Goal: Task Accomplishment & Management: Use online tool/utility

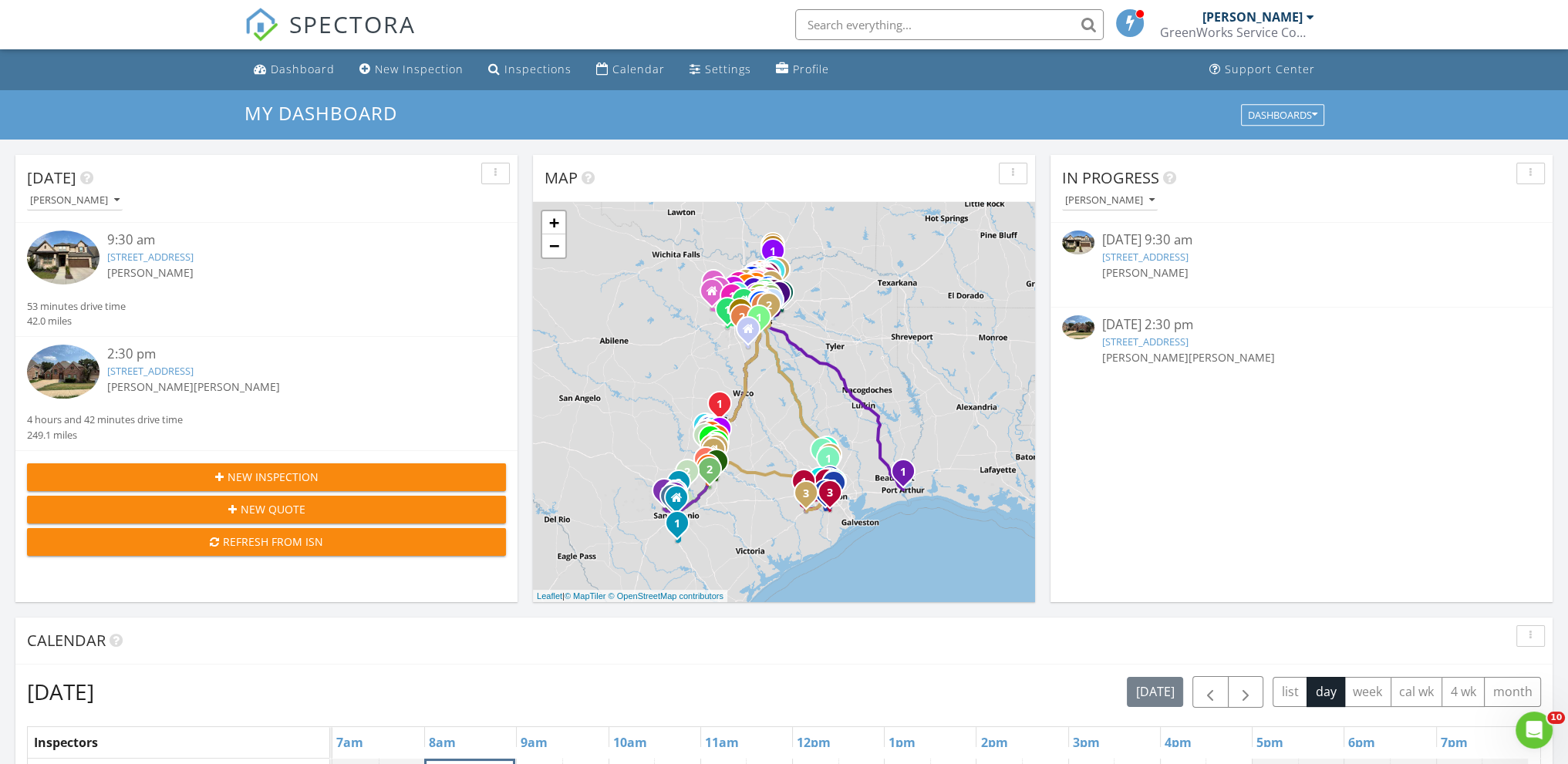
click at [193, 370] on link "[STREET_ADDRESS]" at bounding box center [150, 371] width 87 height 14
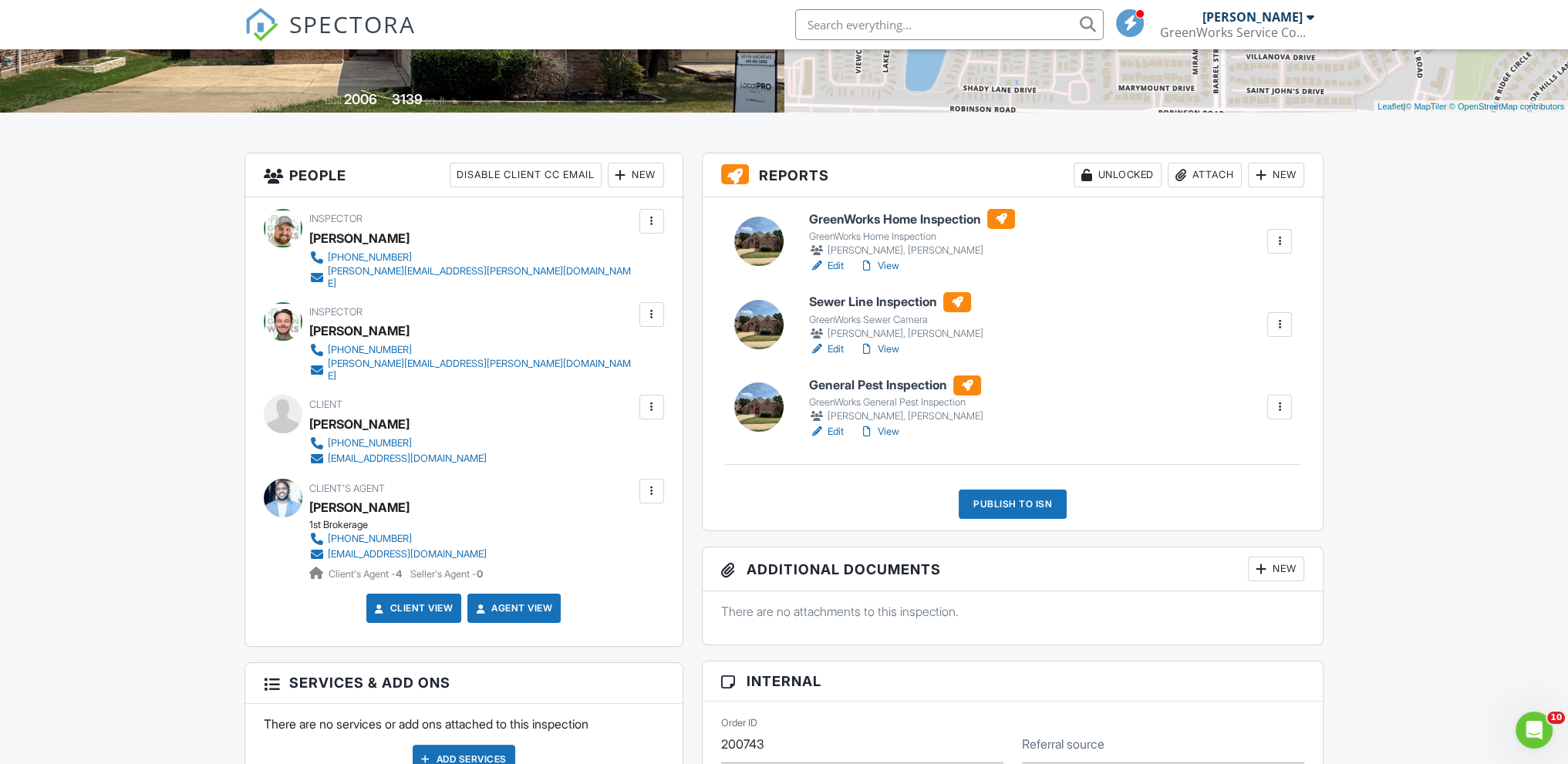
scroll to position [309, 0]
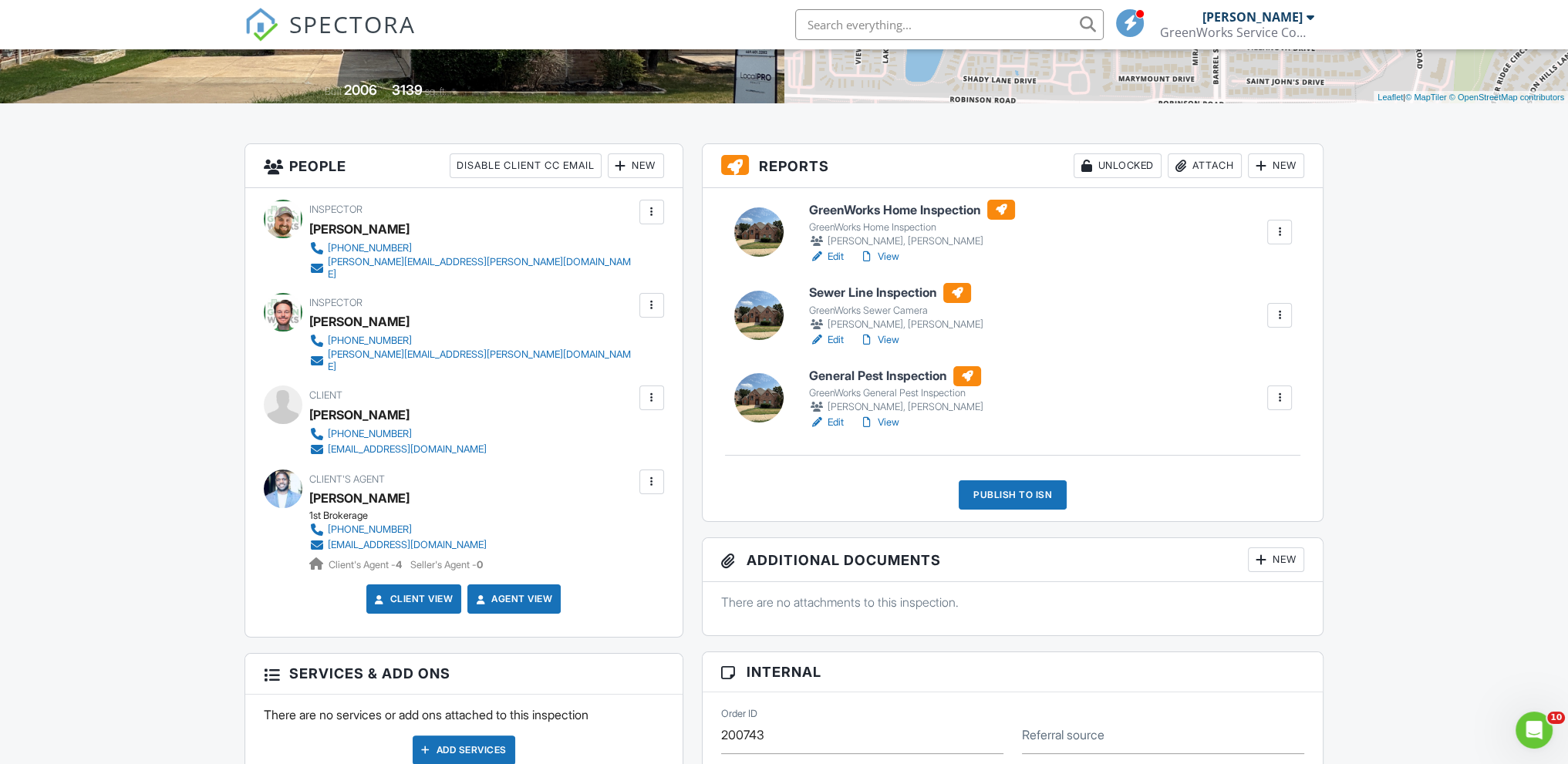
click at [920, 289] on h6 "Sewer Line Inspection" at bounding box center [896, 293] width 174 height 20
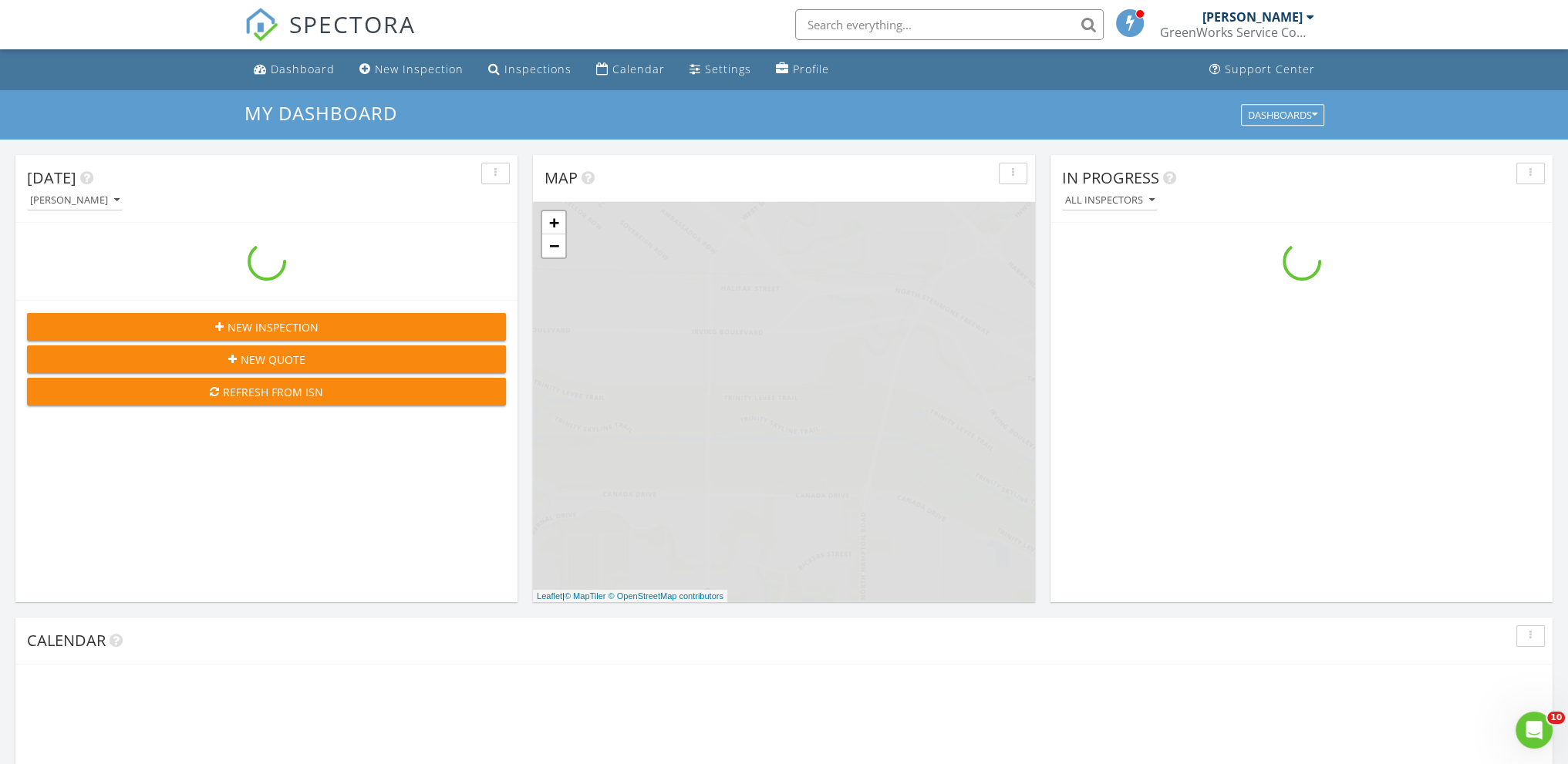
scroll to position [1427, 1592]
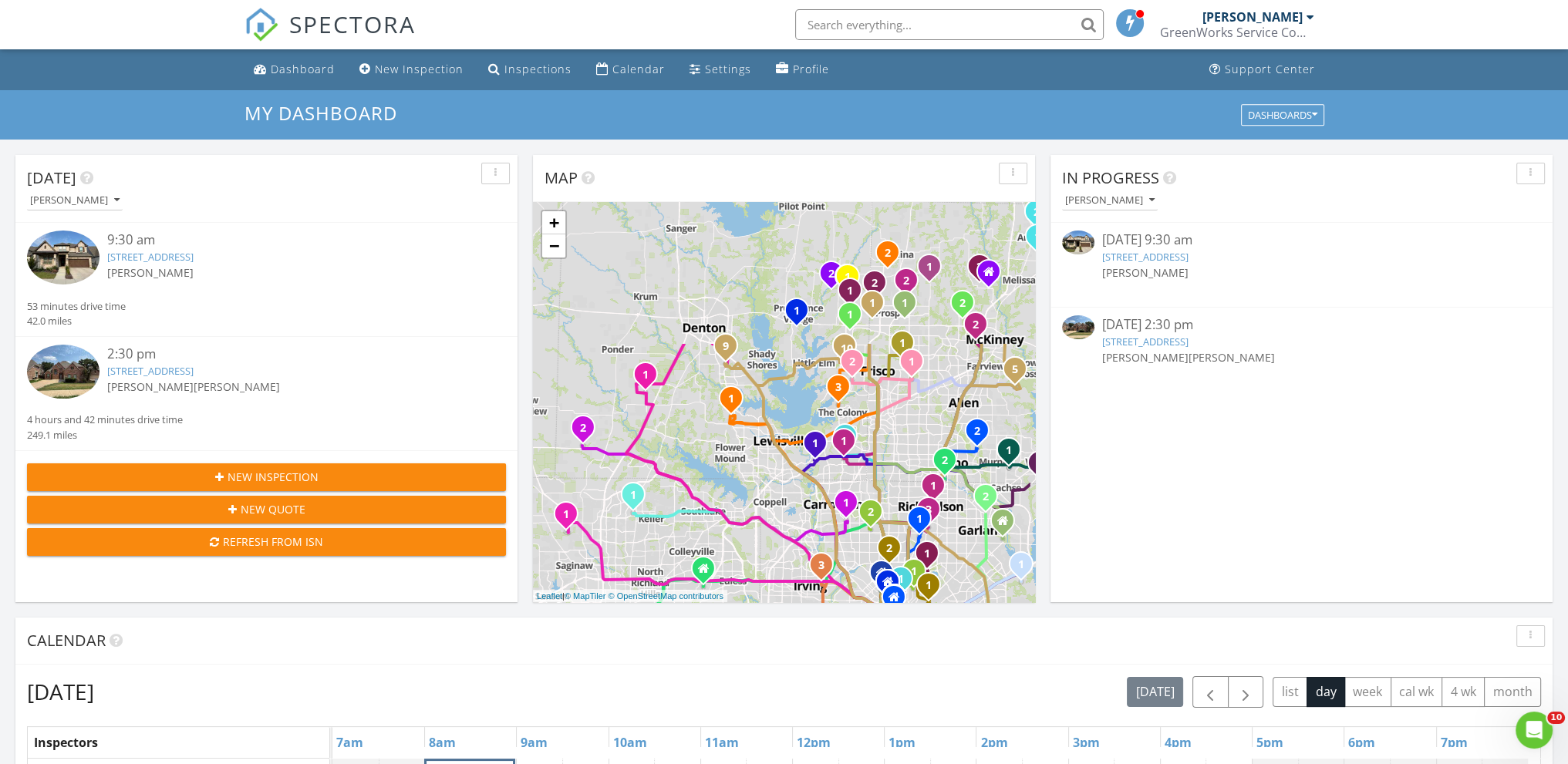
drag, startPoint x: 741, startPoint y: 332, endPoint x: 697, endPoint y: 447, distance: 123.1
click at [697, 447] on div "1 1 1 1 2 1 2 1 1 1 2 1 2 1 1 1 1 1 1 2 3 1 2 1 2 1 2 1 1 2 1 2 1 2 3 4 1 2 3 1…" at bounding box center [784, 402] width 502 height 400
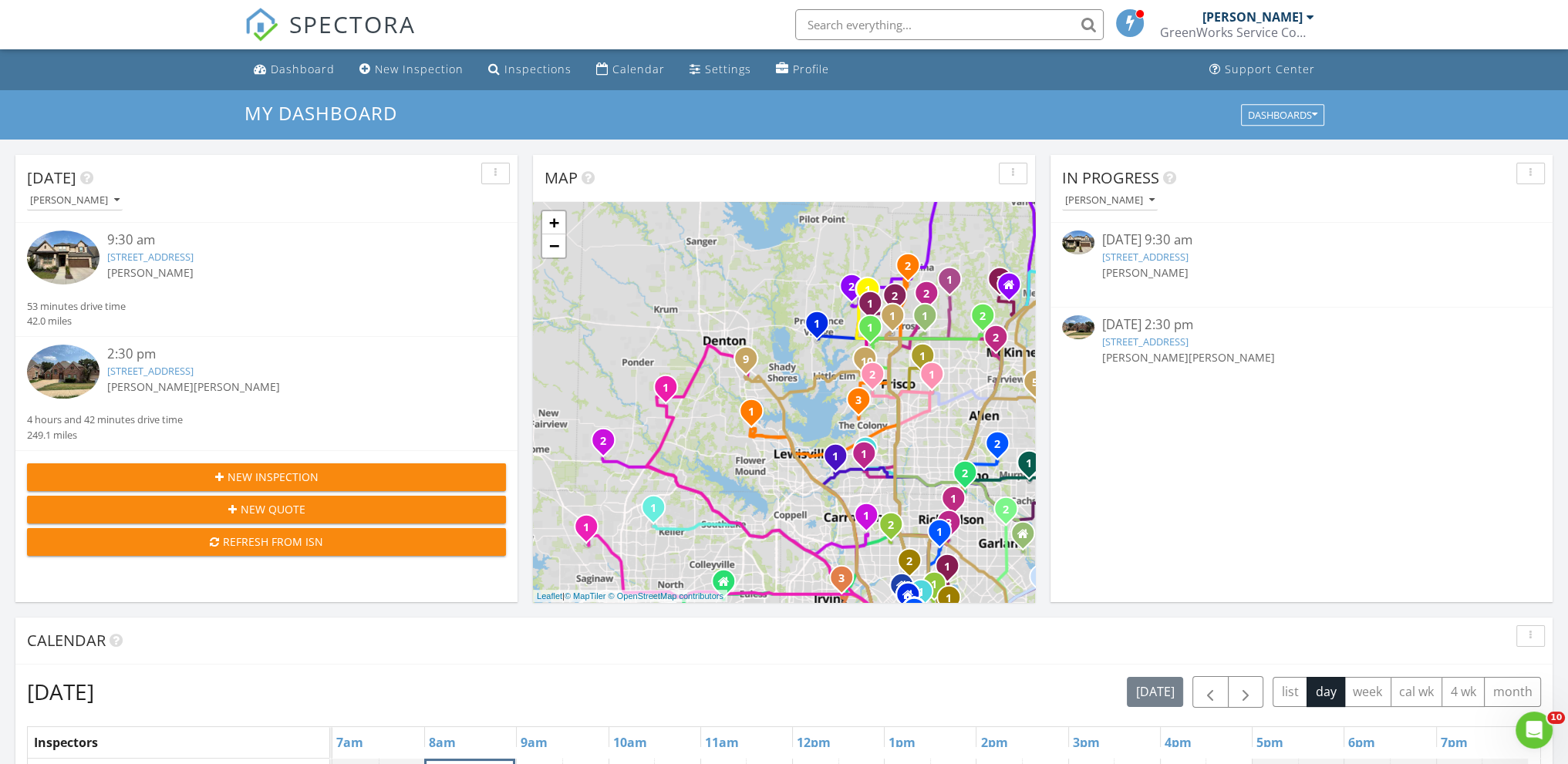
drag, startPoint x: 691, startPoint y: 396, endPoint x: 719, endPoint y: 415, distance: 33.8
click at [719, 415] on div "1 1 1 1 2 1 2 1 1 1 2 1 2 1 1 1 1 1 1 2 3 1 2 1 2 1 2 1 1 2 1 2 1 2 3 4 1 2 3 1…" at bounding box center [784, 402] width 502 height 400
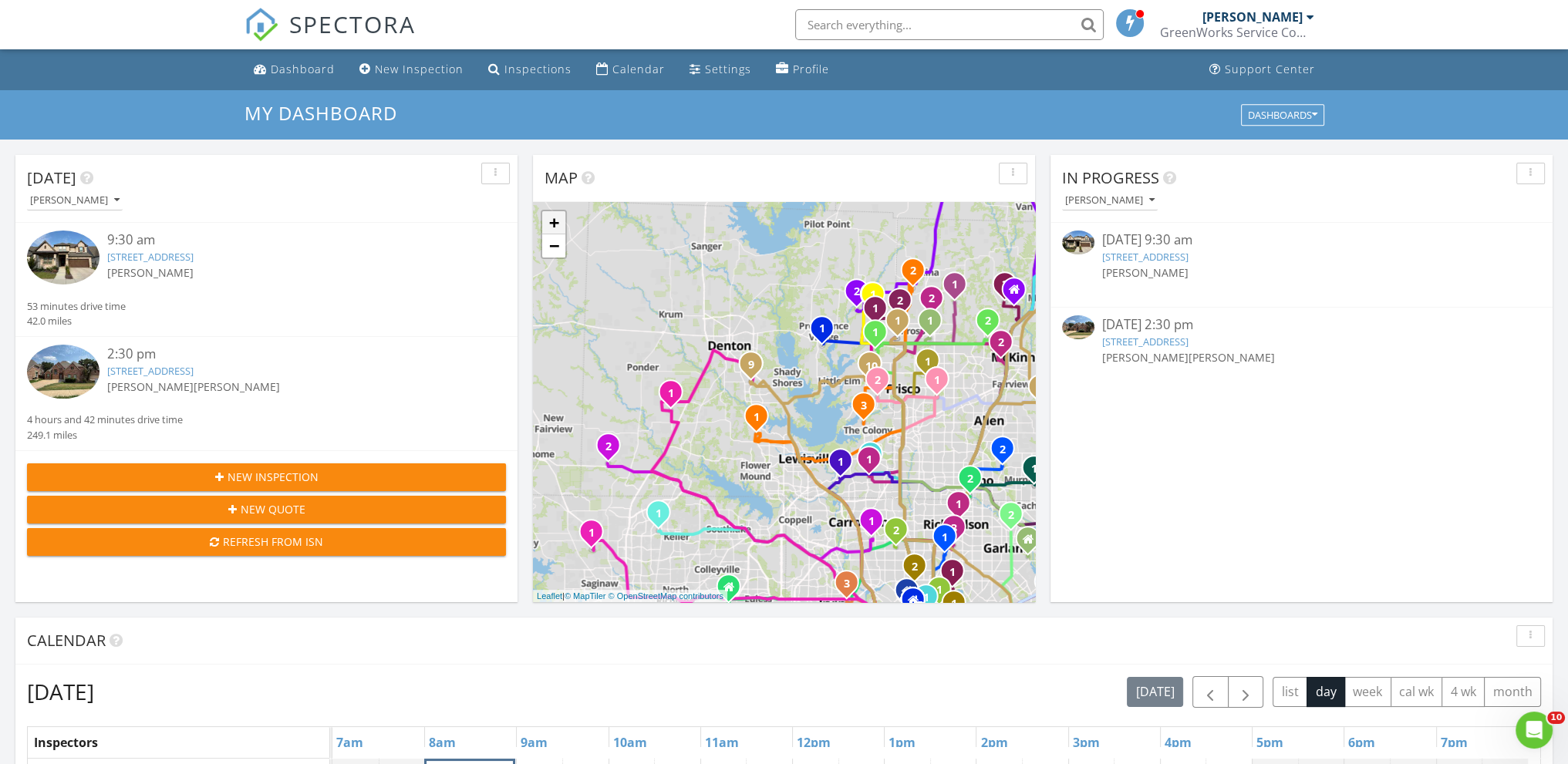
click at [559, 220] on link "+" at bounding box center [553, 222] width 23 height 23
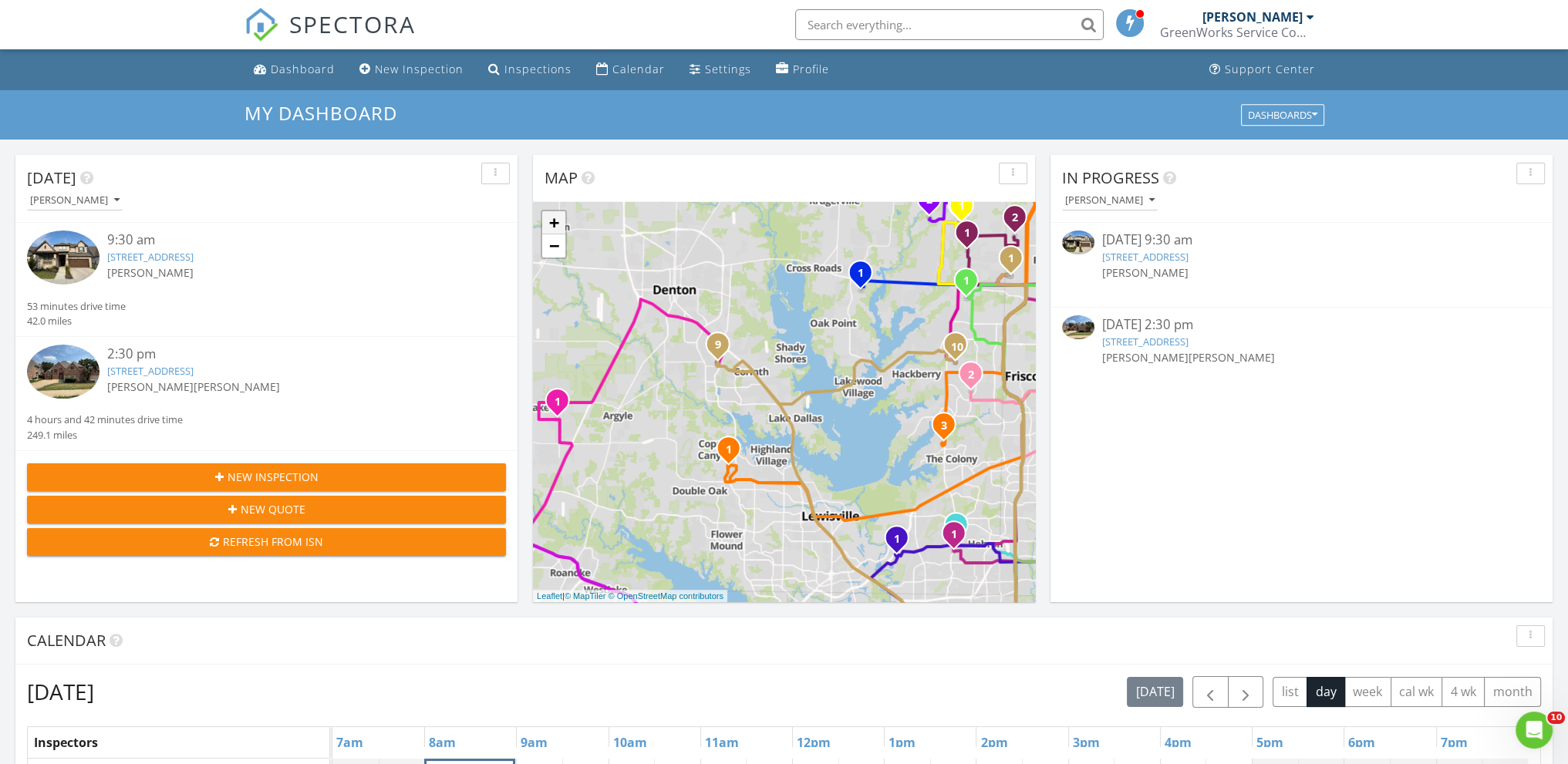
click at [559, 220] on link "+" at bounding box center [553, 222] width 23 height 23
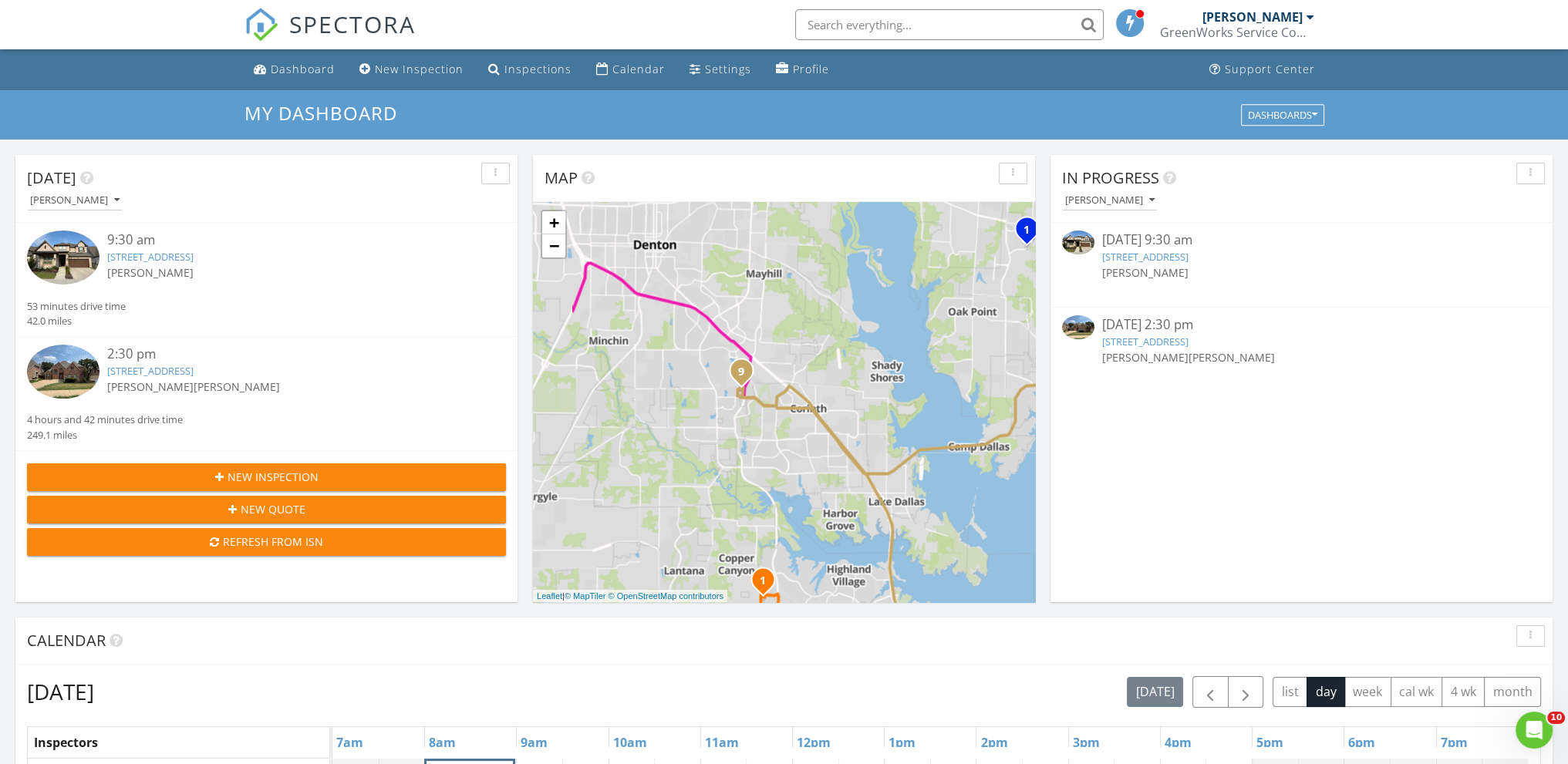
drag, startPoint x: 792, startPoint y: 461, endPoint x: 812, endPoint y: 445, distance: 25.6
click at [811, 456] on div "1 1 1 1 2 1 2 1 1 1 2 1 2 1 1 1 1 1 1 2 3 1 2 1 2 1 2 1 1 2 1 2 1 2 3 4 1 2 3 1…" at bounding box center [784, 402] width 502 height 400
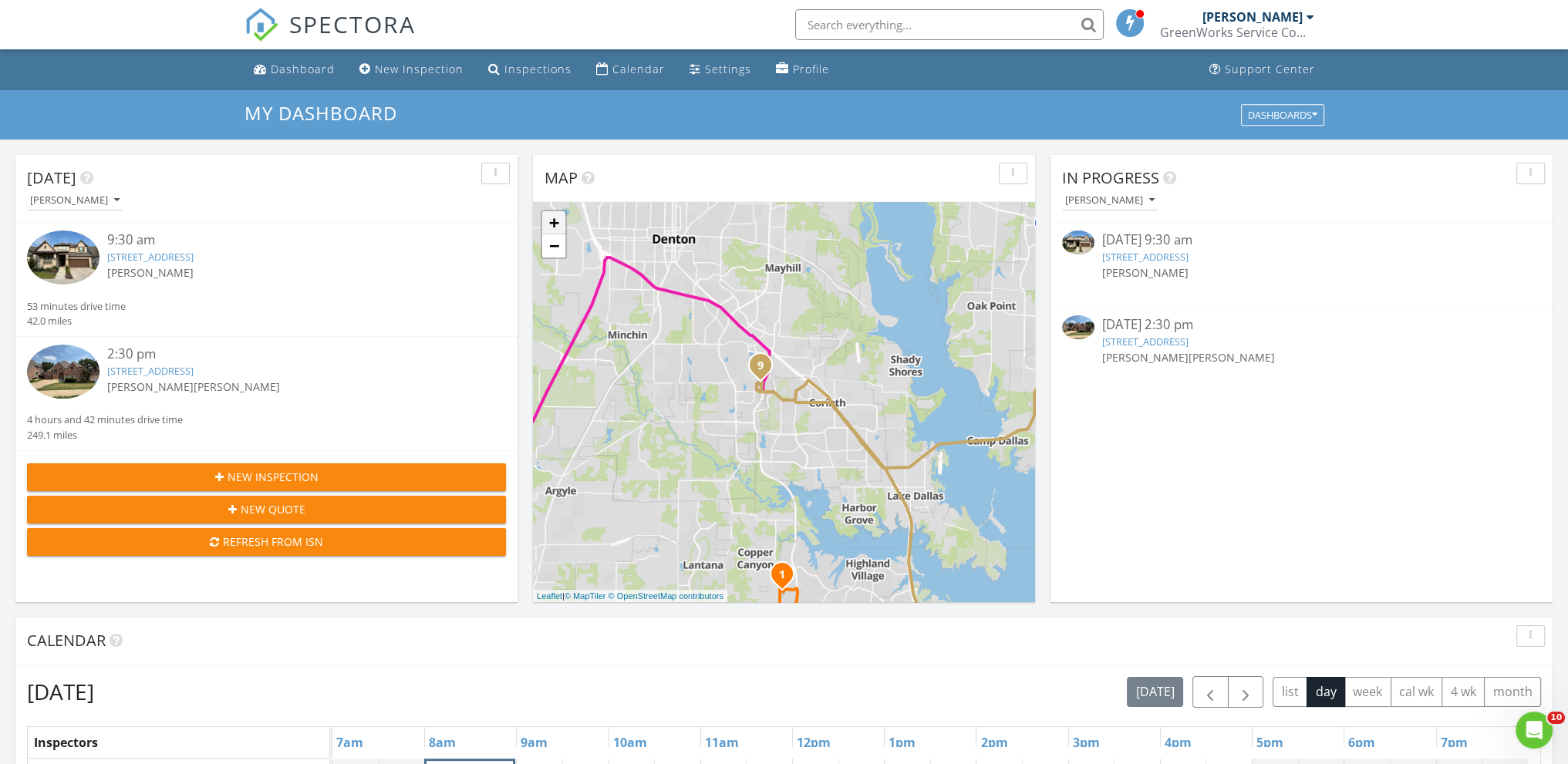
click at [555, 227] on link "+" at bounding box center [553, 222] width 23 height 23
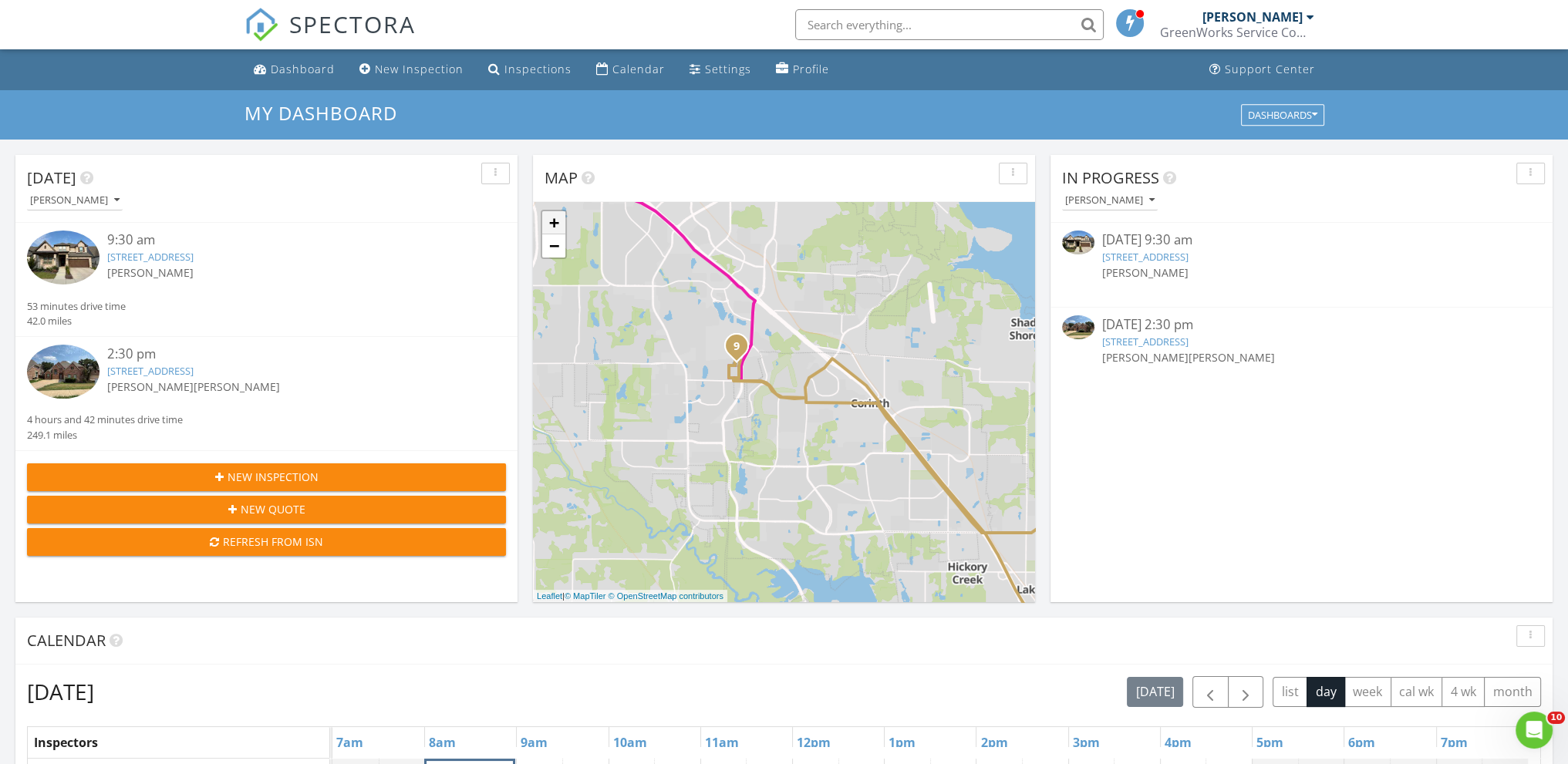
click at [556, 222] on link "+" at bounding box center [553, 222] width 23 height 23
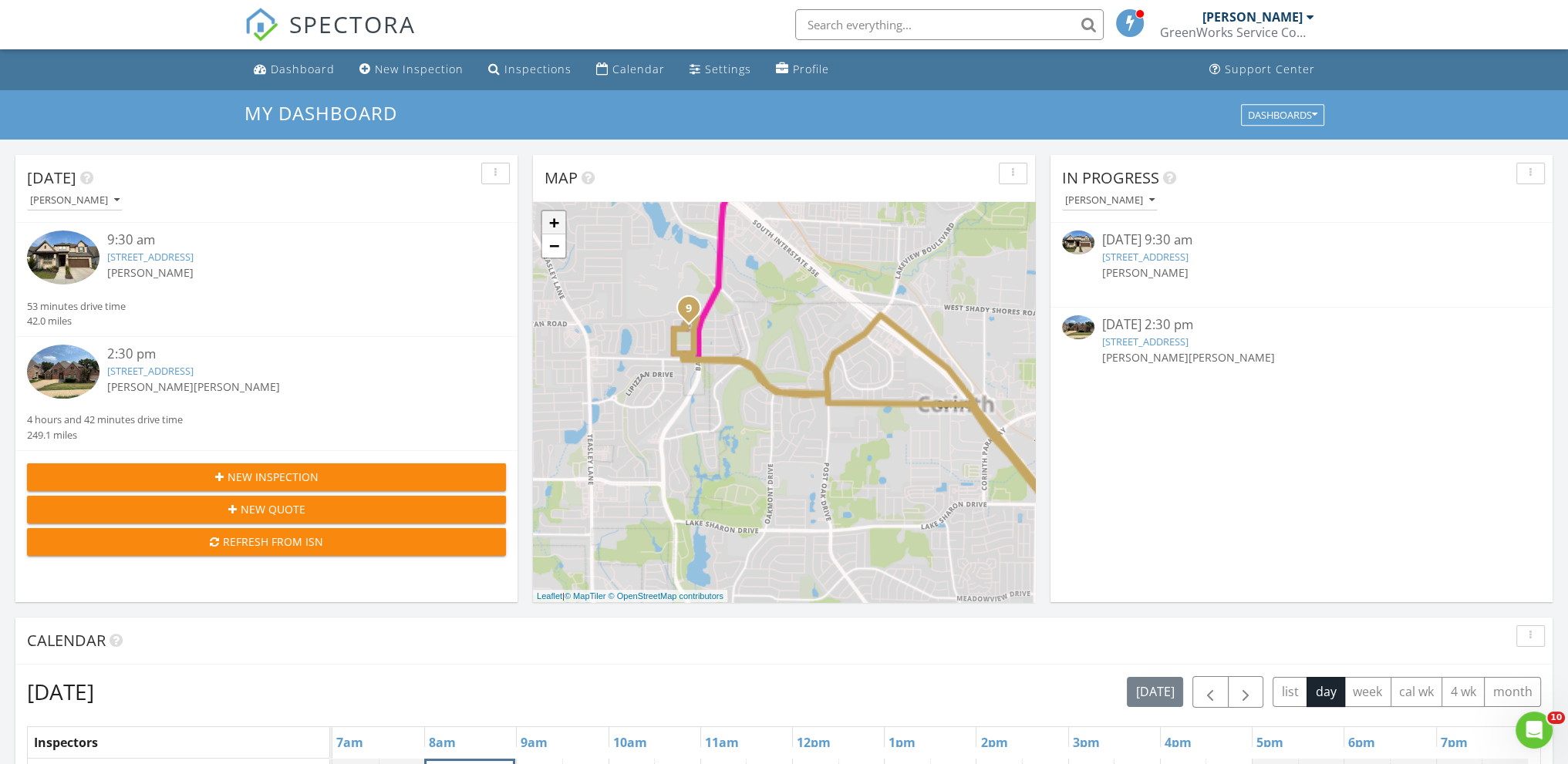
click at [556, 222] on link "+" at bounding box center [553, 222] width 23 height 23
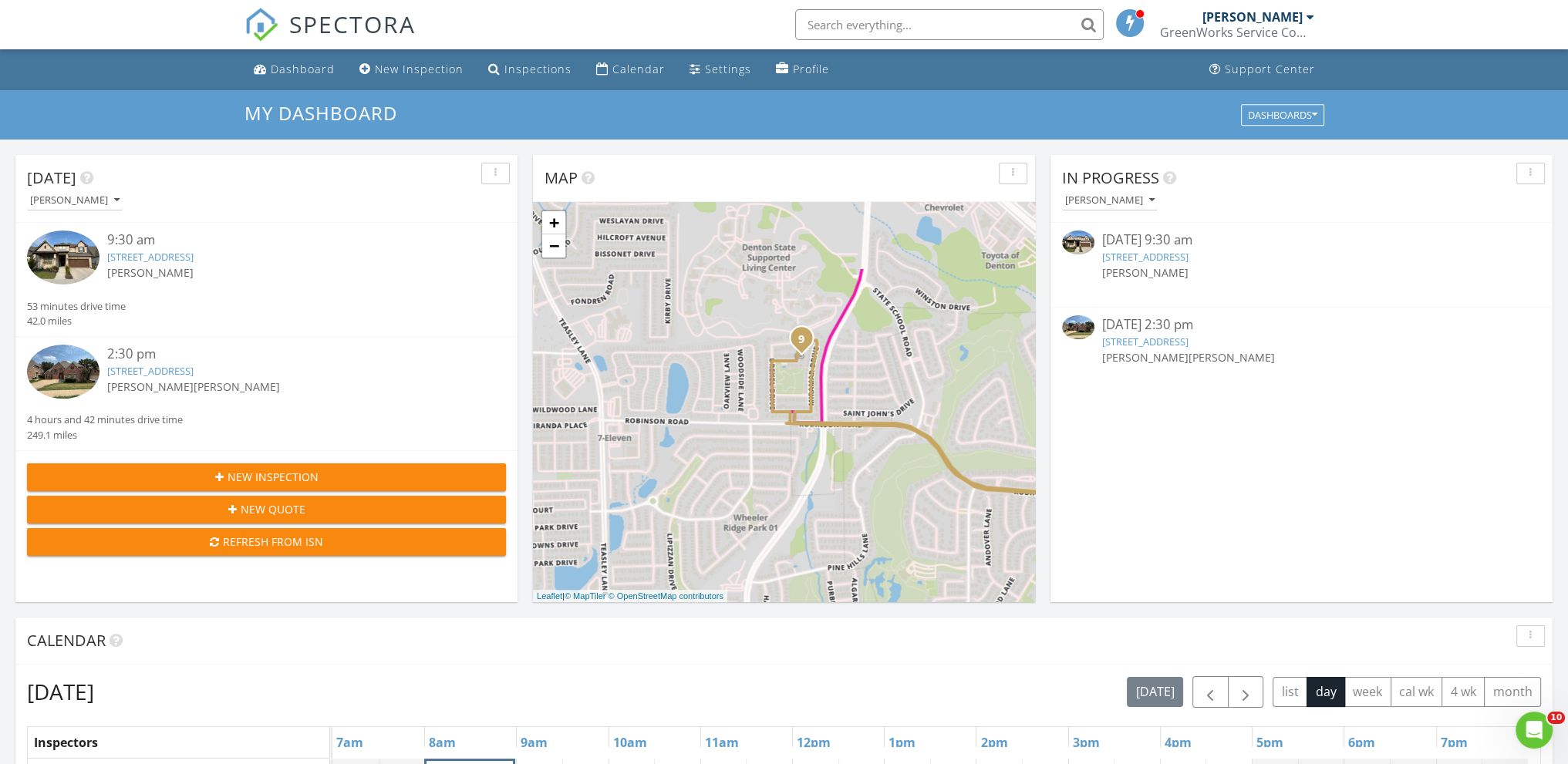
drag, startPoint x: 777, startPoint y: 463, endPoint x: 907, endPoint y: 490, distance: 132.8
click at [907, 490] on div "1 1 1 1 2 1 2 1 1 1 2 1 2 1 1 1 1 1 1 2 3 1 2 1 2 1 2 1 1 2 1 2 1 2 3 4 1 2 3 1…" at bounding box center [784, 402] width 502 height 400
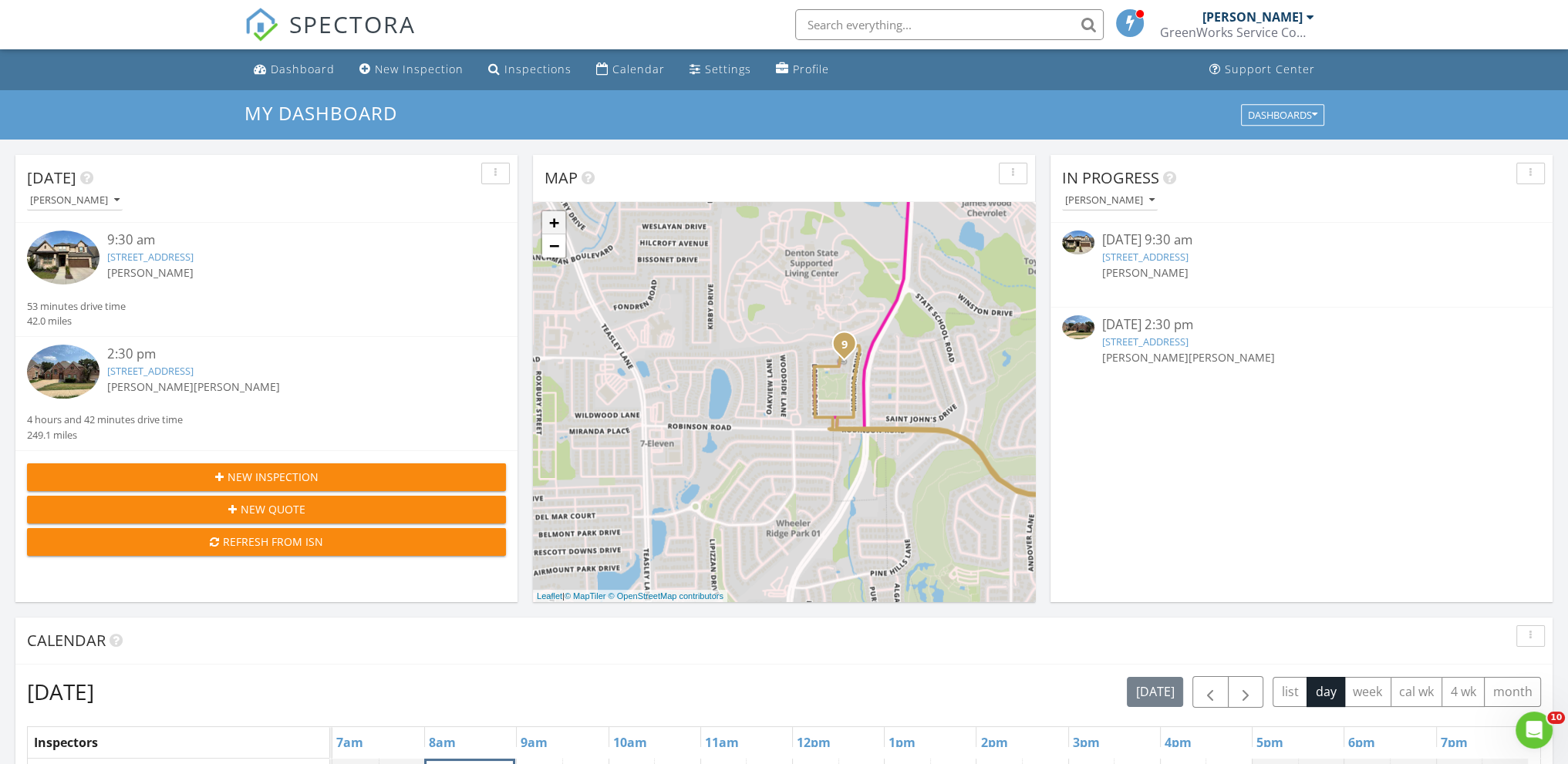
click at [558, 226] on link "+" at bounding box center [553, 222] width 23 height 23
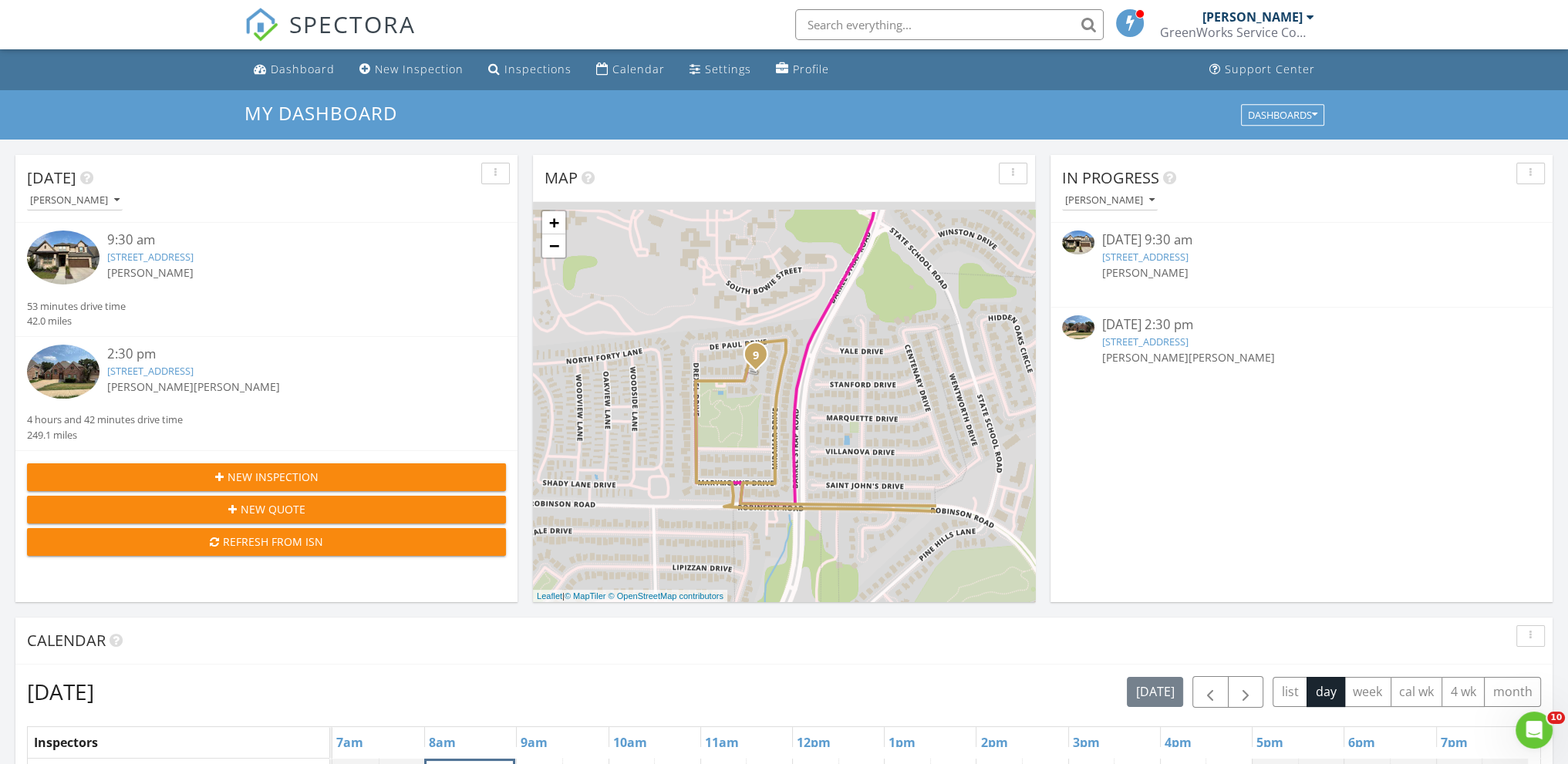
drag, startPoint x: 618, startPoint y: 353, endPoint x: 609, endPoint y: 357, distance: 9.8
click at [609, 357] on div "1 1 1 1 2 1 2 1 1 1 2 1 2 1 1 1 1 1 1 2 3 1 2 1 2 1 2 1 1 2 1 2 1 2 3 4 1 2 3 1…" at bounding box center [784, 402] width 502 height 400
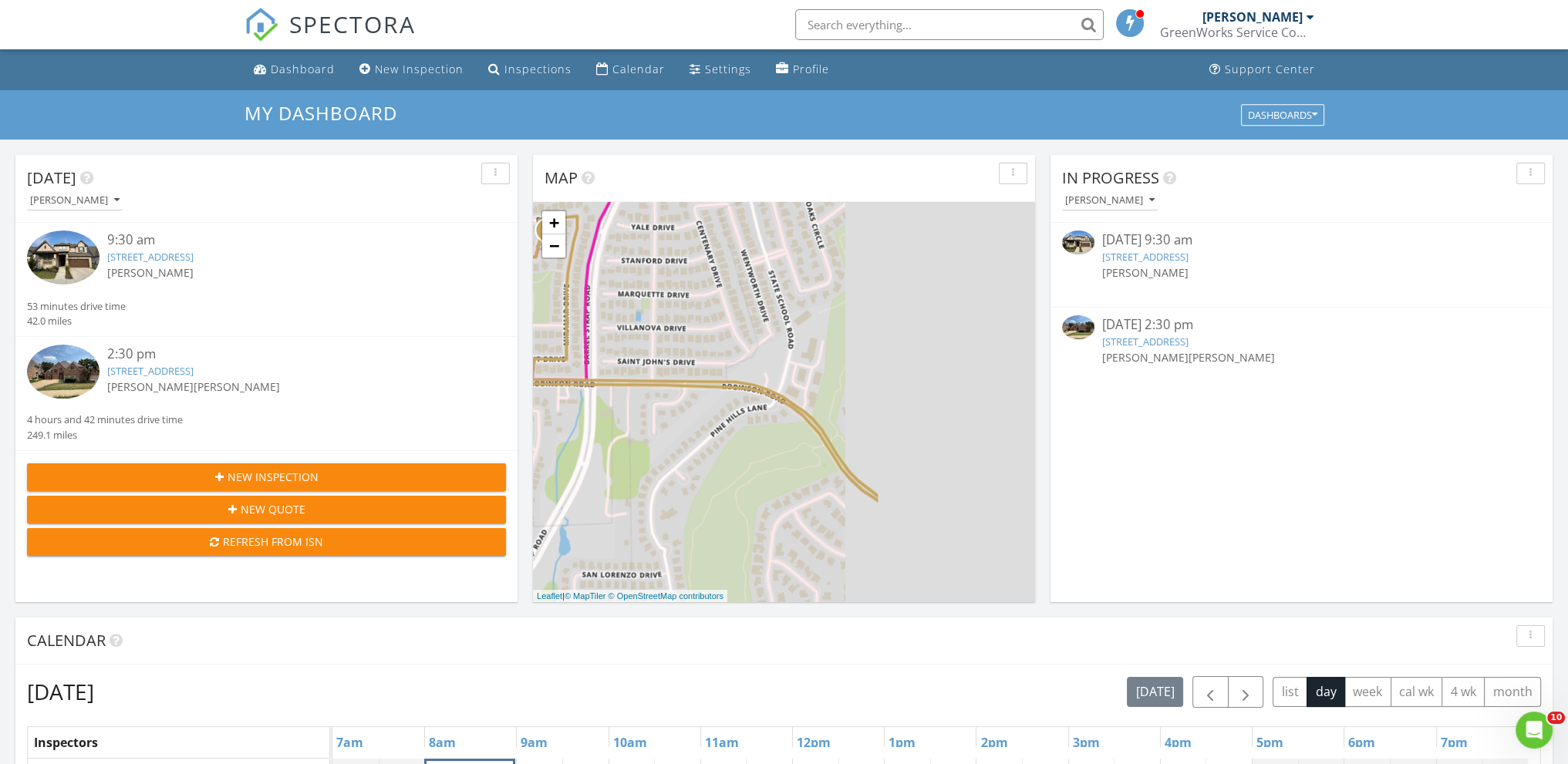
drag, startPoint x: 937, startPoint y: 365, endPoint x: 715, endPoint y: 227, distance: 261.4
click at [717, 229] on div "1 1 1 1 2 1 2 1 1 1 2 1 2 1 1 1 1 1 1 2 3 1 2 1 2 1 2 1 1 2 1 2 1 2 3 4 1 2 3 1…" at bounding box center [784, 402] width 502 height 400
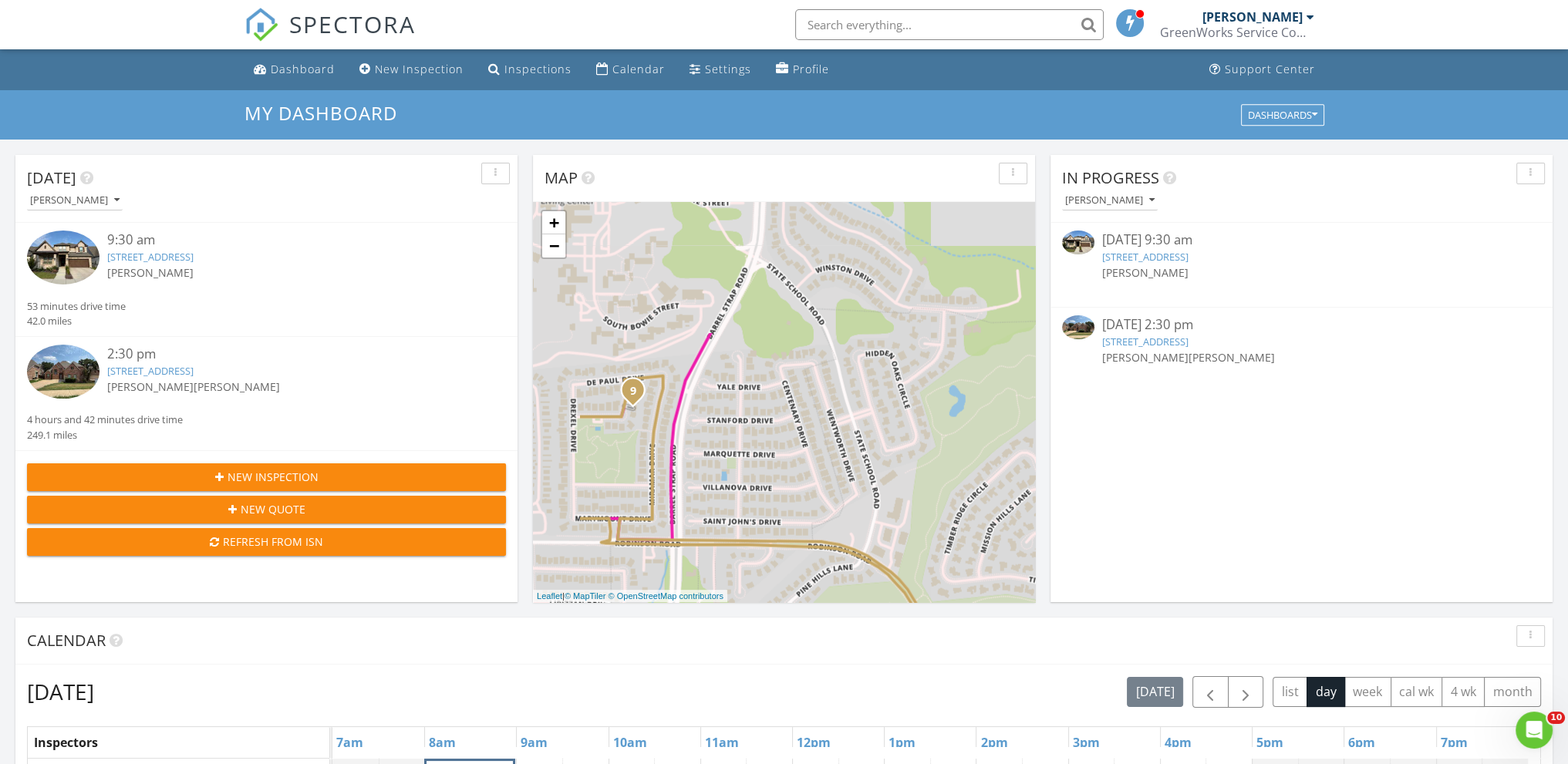
drag, startPoint x: 835, startPoint y: 395, endPoint x: 808, endPoint y: 420, distance: 36.8
click at [866, 434] on div "1 1 1 1 2 1 2 1 1 1 2 1 2 1 1 1 1 1 1 2 3 1 2 1 2 1 2 1 1 2 1 2 1 2 3 4 1 2 3 1…" at bounding box center [784, 402] width 502 height 400
click at [558, 252] on link "−" at bounding box center [553, 245] width 23 height 23
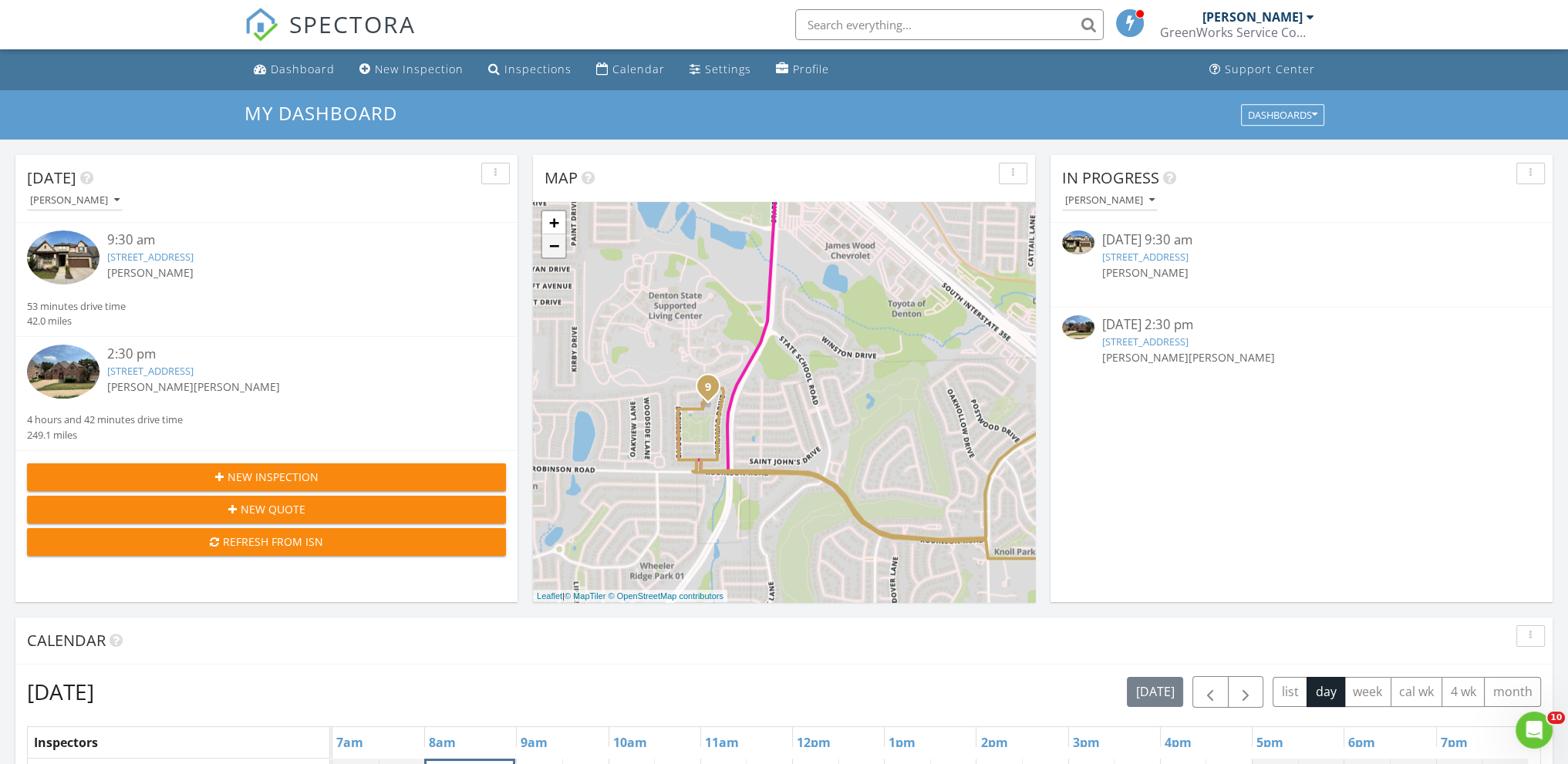
click at [558, 252] on link "−" at bounding box center [553, 245] width 23 height 23
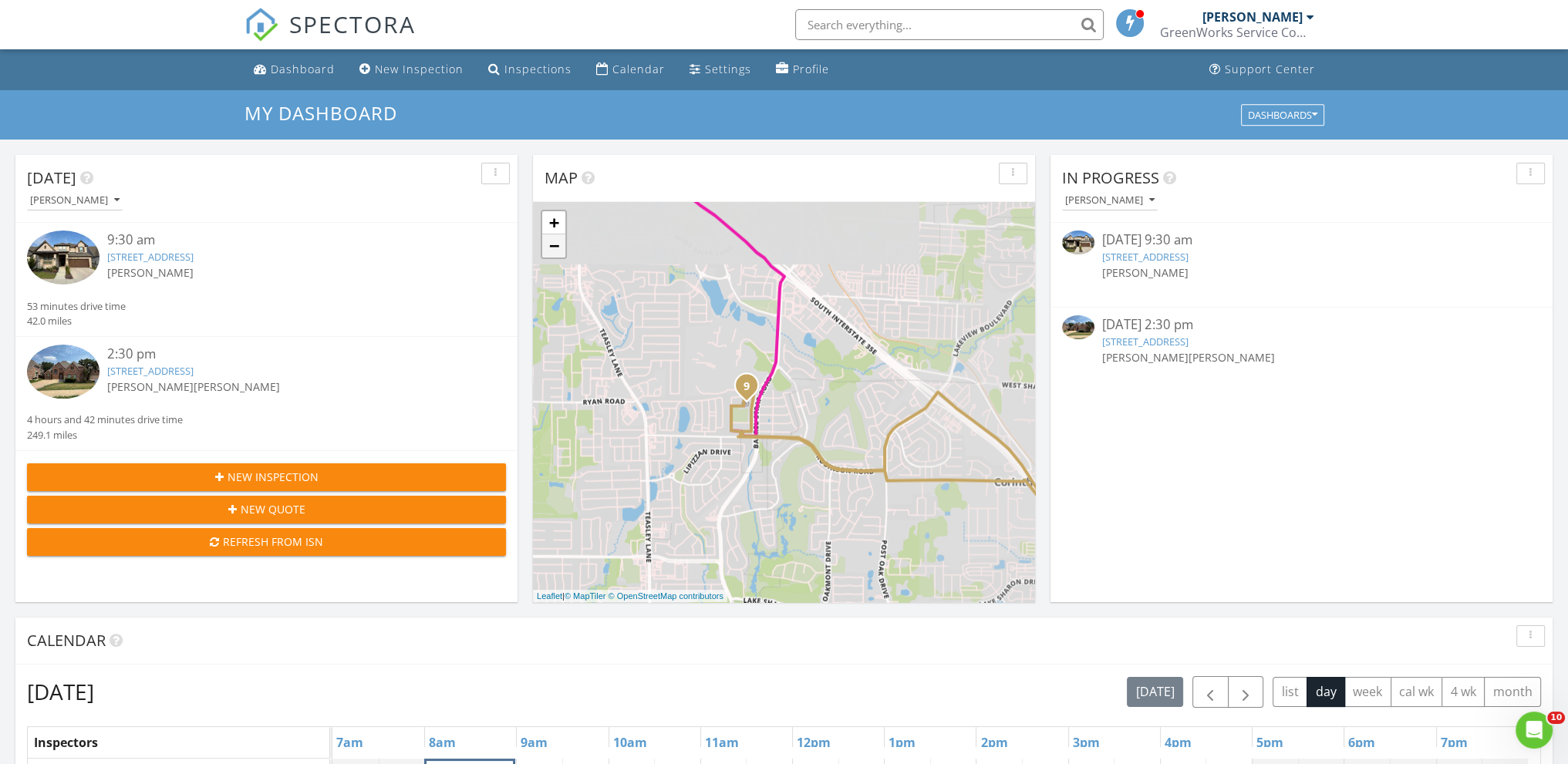
click at [558, 252] on link "−" at bounding box center [553, 245] width 23 height 23
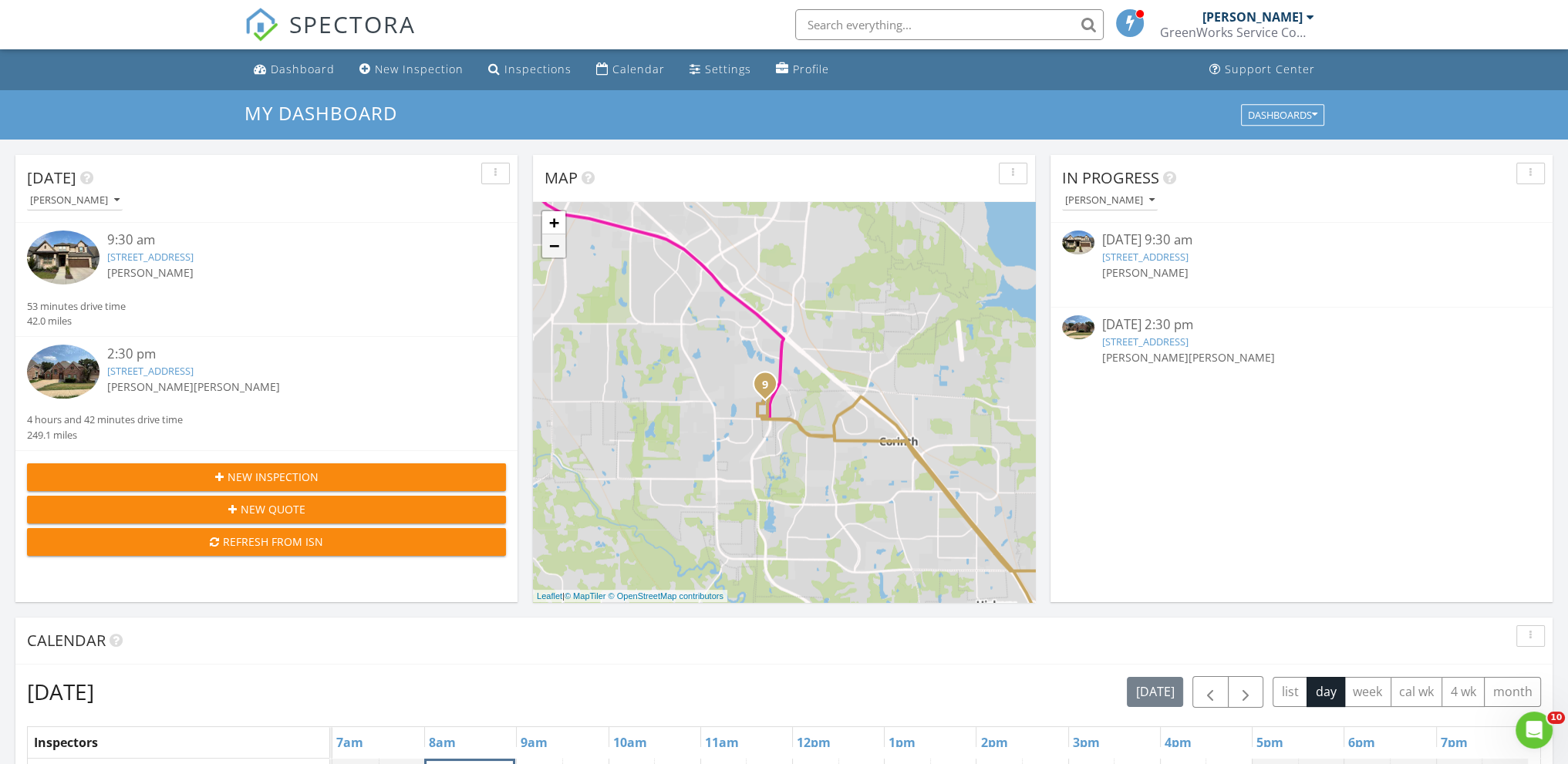
click at [558, 252] on link "−" at bounding box center [553, 245] width 23 height 23
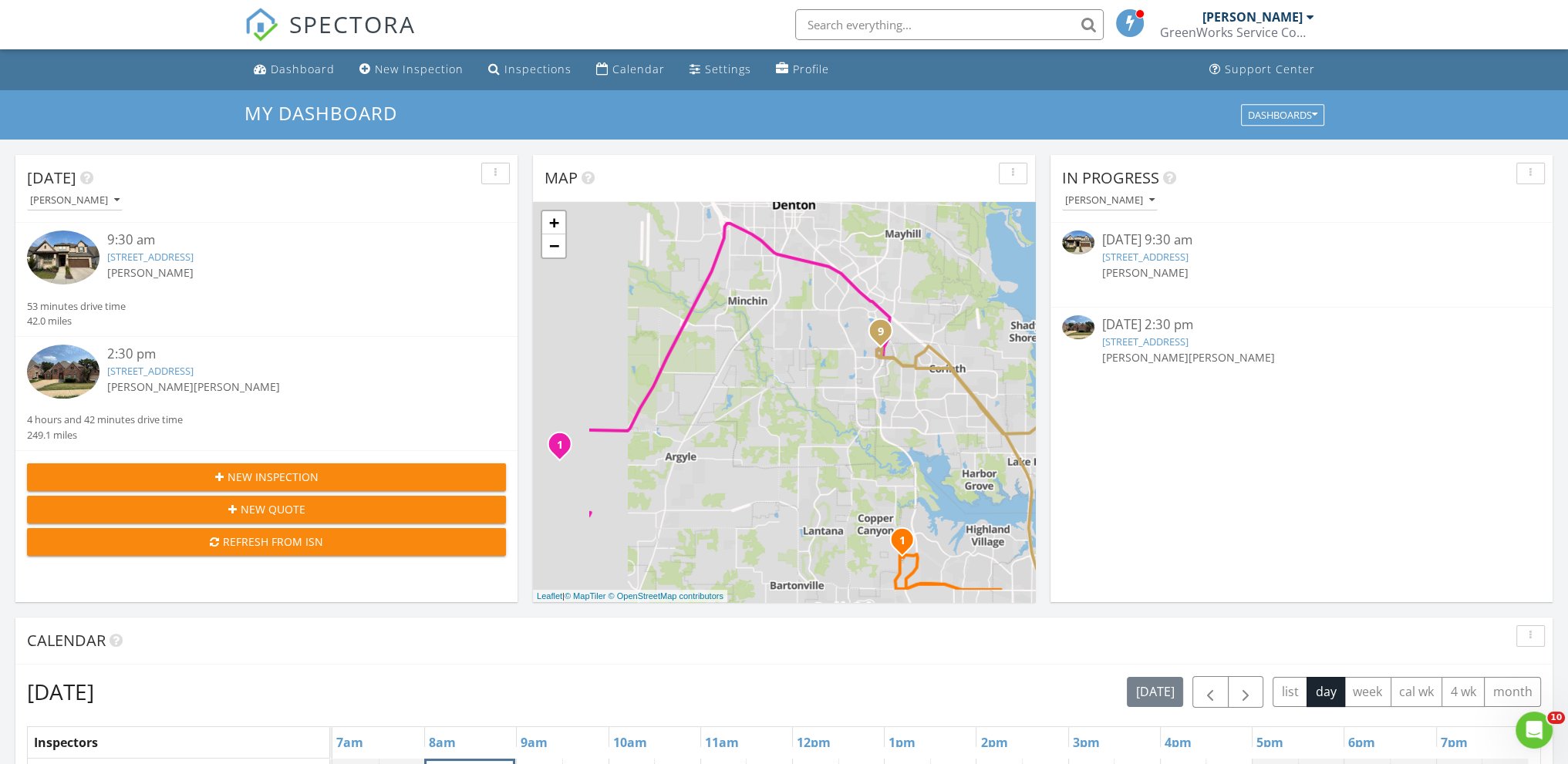
drag, startPoint x: 728, startPoint y: 312, endPoint x: 784, endPoint y: 237, distance: 93.6
click at [784, 237] on div "1 1 1 1 2 1 2 1 1 1 2 1 2 1 1 1 1 1 1 2 3 1 2 1 2 1 2 1 1 2 1 2 1 2 3 4 1 2 3 1…" at bounding box center [784, 402] width 502 height 400
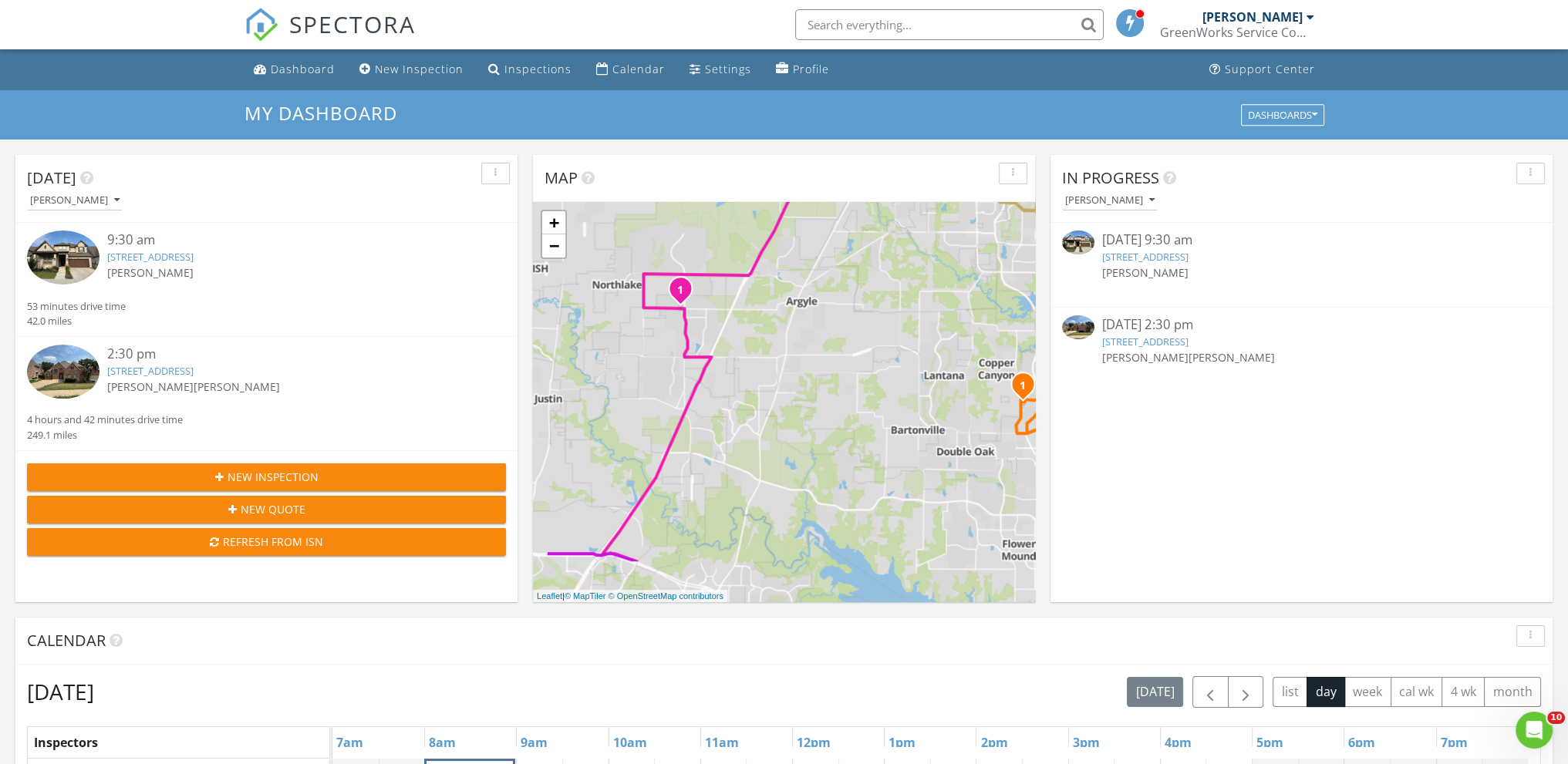
drag, startPoint x: 801, startPoint y: 328, endPoint x: 866, endPoint y: 244, distance: 106.2
click at [866, 244] on div "1 1 1 1 2 1 2 1 1 1 2 1 2 1 1 1 1 1 1 2 3 1 2 1 2 1 2 1 1 2 1 2 1 2 3 4 1 2 3 1…" at bounding box center [784, 402] width 502 height 400
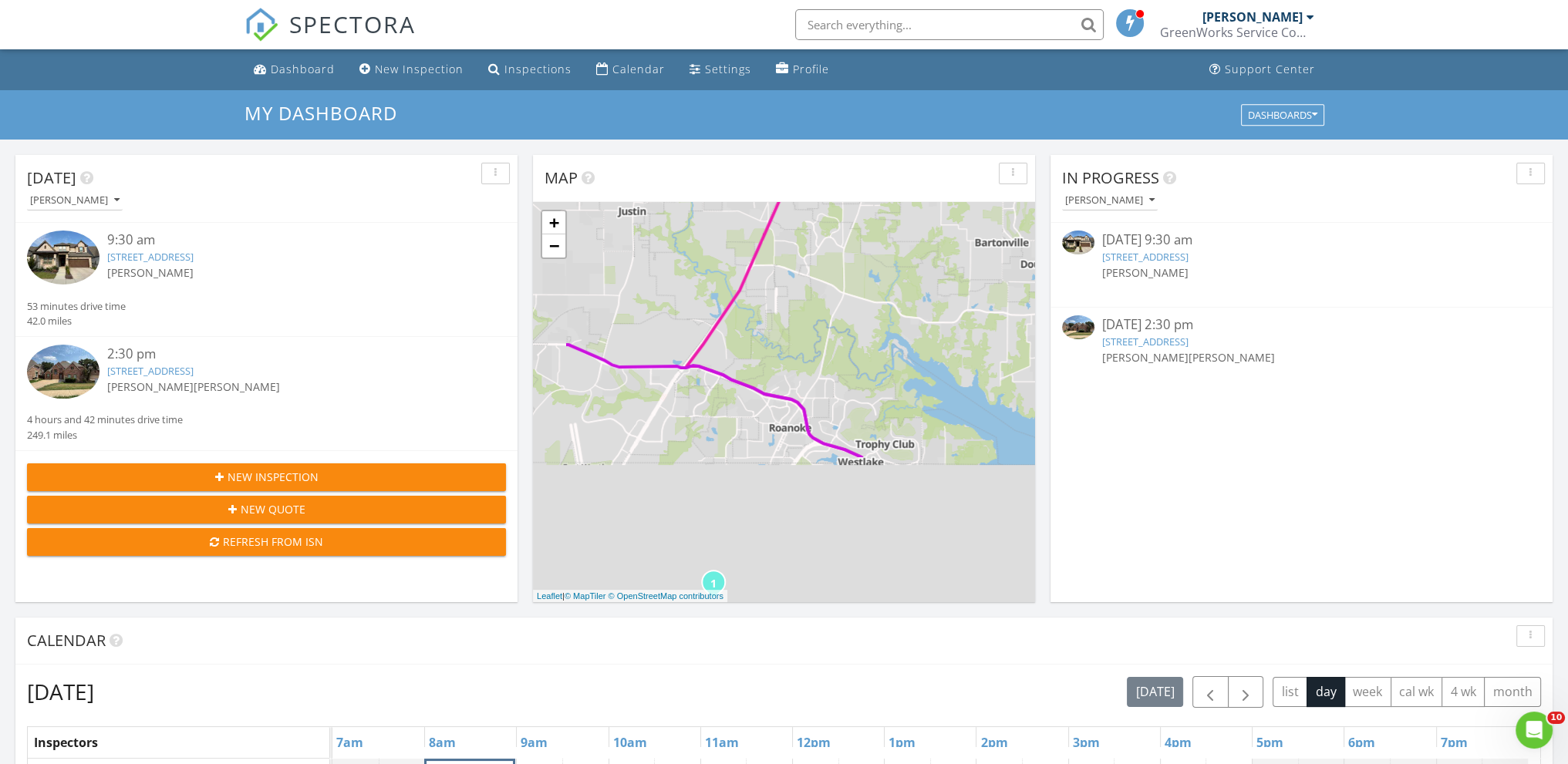
drag, startPoint x: 882, startPoint y: 248, endPoint x: 916, endPoint y: 237, distance: 35.7
click at [910, 234] on div "1 1 1 1 2 1 2 1 1 1 2 1 2 1 1 1 1 1 1 2 3 1 2 1 2 1 2 1 1 2 1 2 1 2 3 4 1 2 3 1…" at bounding box center [784, 402] width 502 height 400
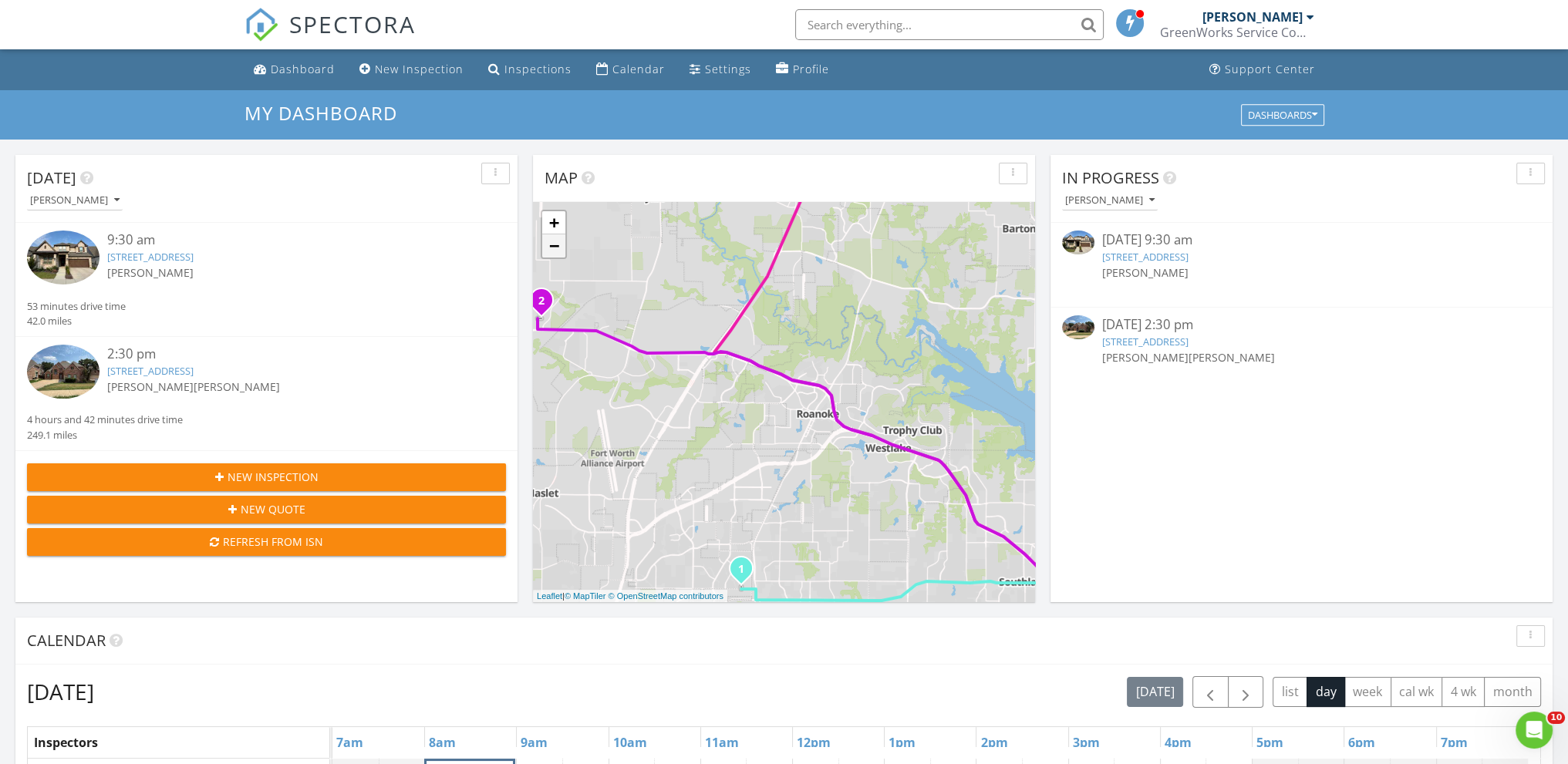
click at [559, 243] on link "−" at bounding box center [553, 245] width 23 height 23
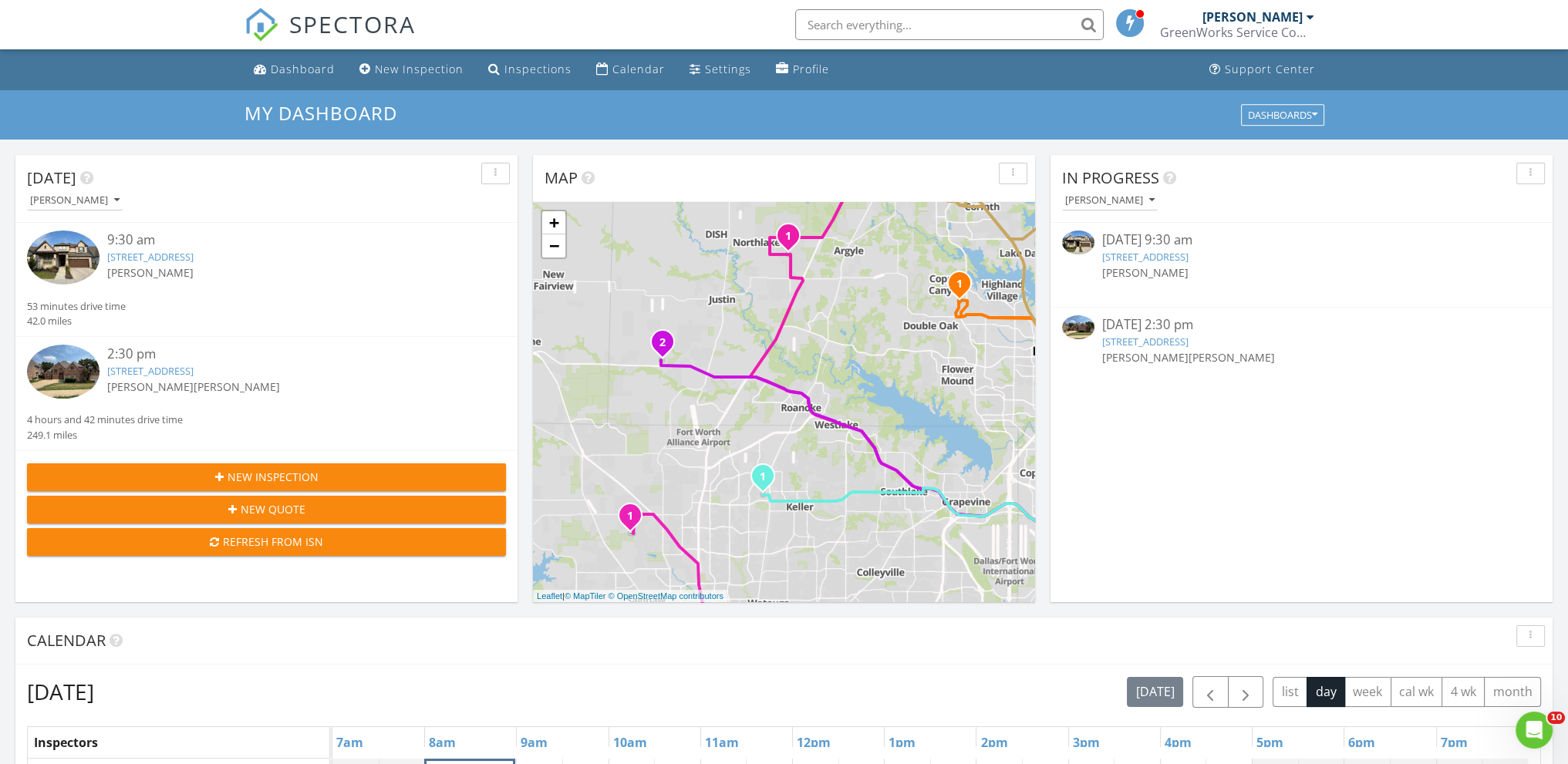
drag, startPoint x: 645, startPoint y: 261, endPoint x: 621, endPoint y: 253, distance: 25.3
click at [624, 254] on div "1 1 1 1 2 1 2 1 1 1 2 1 2 1 1 1 1 1 1 2 3 1 2 1 2 1 2 1 1 2 1 2 1 2 3 4 1 2 3 1…" at bounding box center [784, 402] width 502 height 400
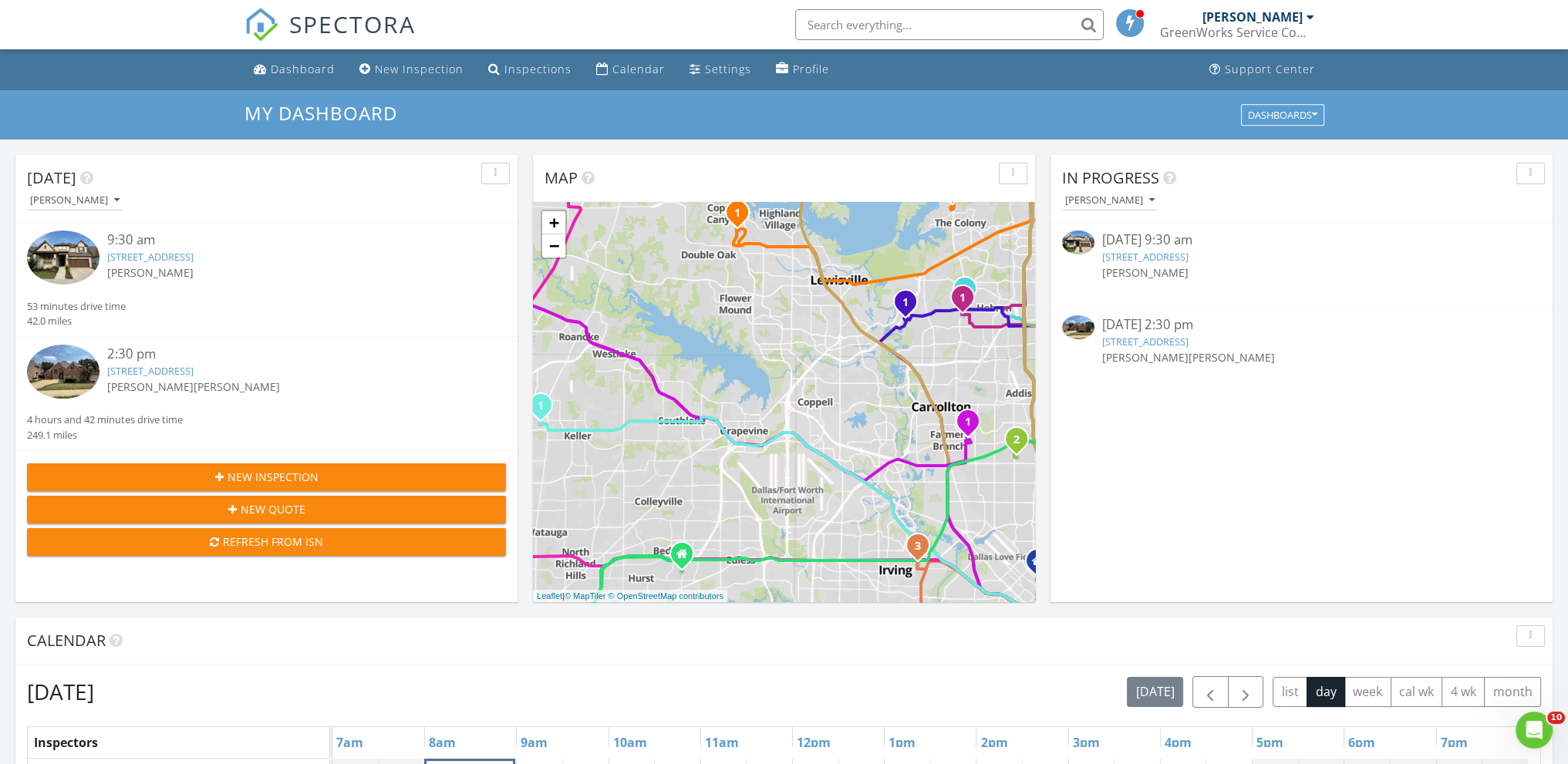
click at [719, 297] on div "1 1 1 1 2 1 2 1 1 1 2 1 2 1 1 1 1 1 1 2 3 1 2 1 2 1 2 1 1 2 1 2 1 2 3 4 1 2 3 1…" at bounding box center [784, 402] width 502 height 400
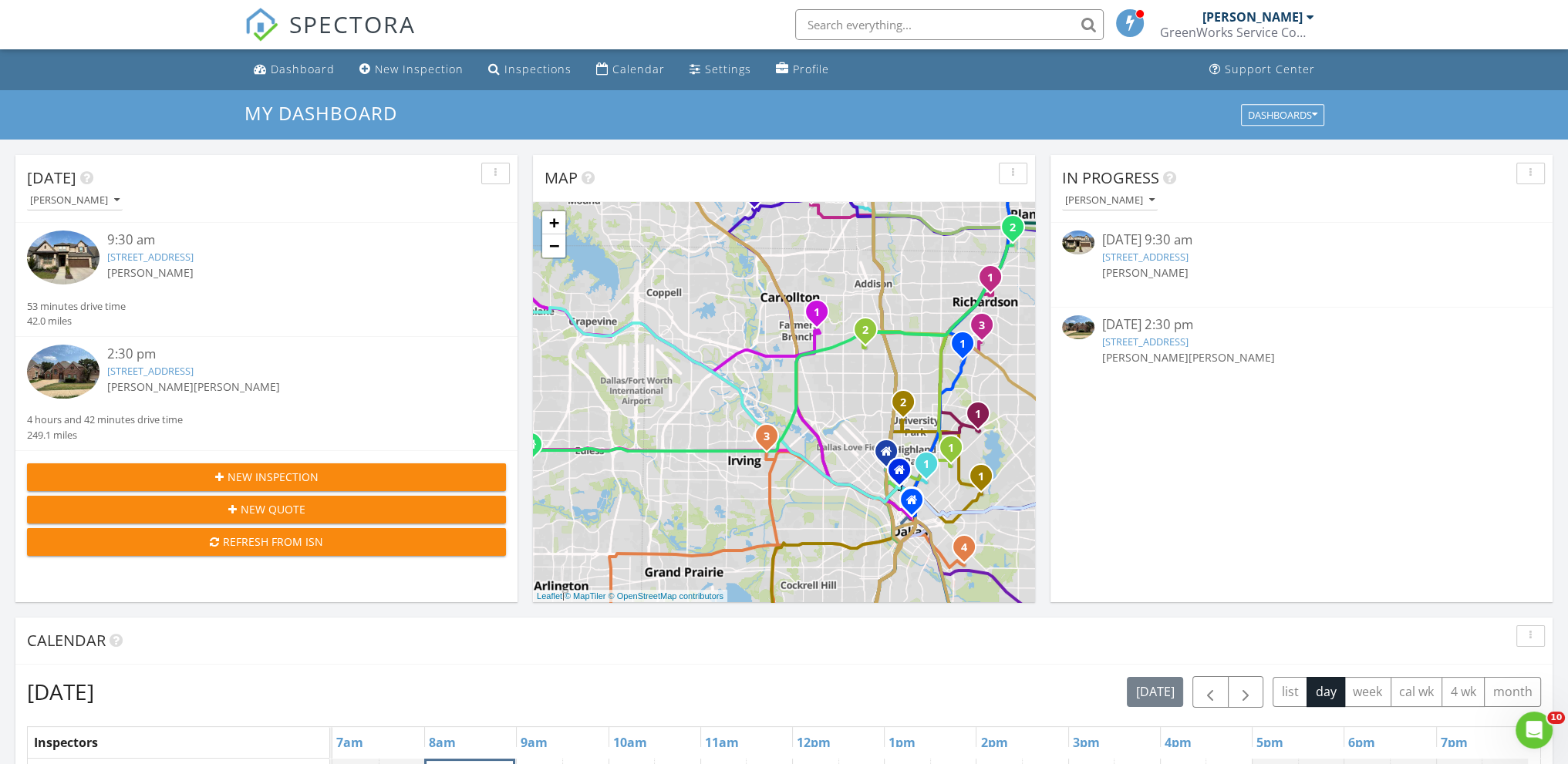
click at [619, 251] on div "1 1 1 1 2 1 2 1 1 1 2 1 2 1 1 1 1 1 1 2 3 1 2 1 2 1 2 1 1 2 1 2 1 2 3 4 1 2 3 1…" at bounding box center [784, 402] width 502 height 400
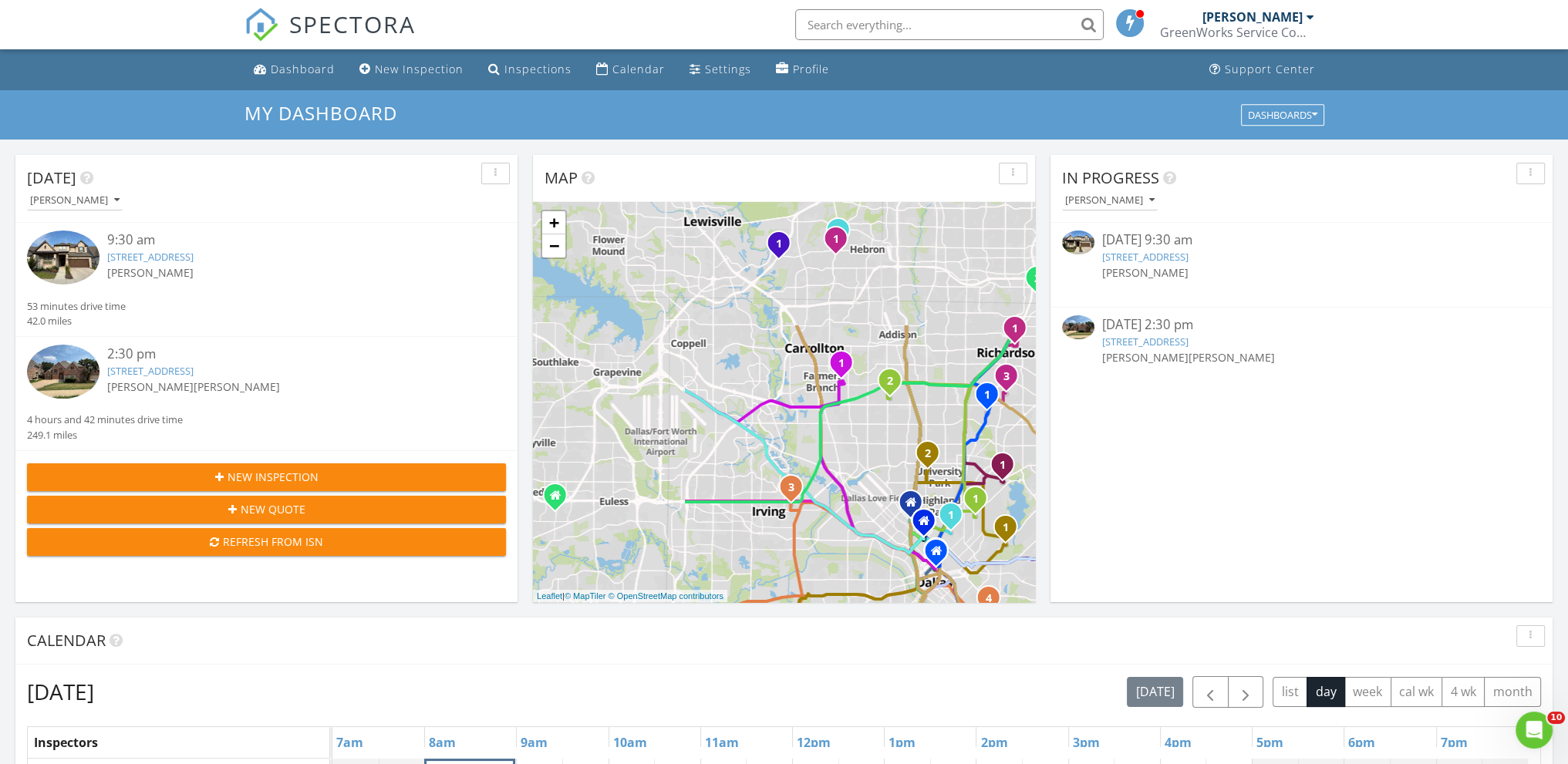
drag, startPoint x: 666, startPoint y: 293, endPoint x: 968, endPoint y: 514, distance: 374.2
click at [968, 514] on div "1 1 1 1 2 1 2 1 1 1 2 1 2 1 1 1 1 1 1 2 3 1 2 1 2 1 2 1 1 2 1 2 1 2 3 4 1 2 3 1…" at bounding box center [784, 402] width 502 height 400
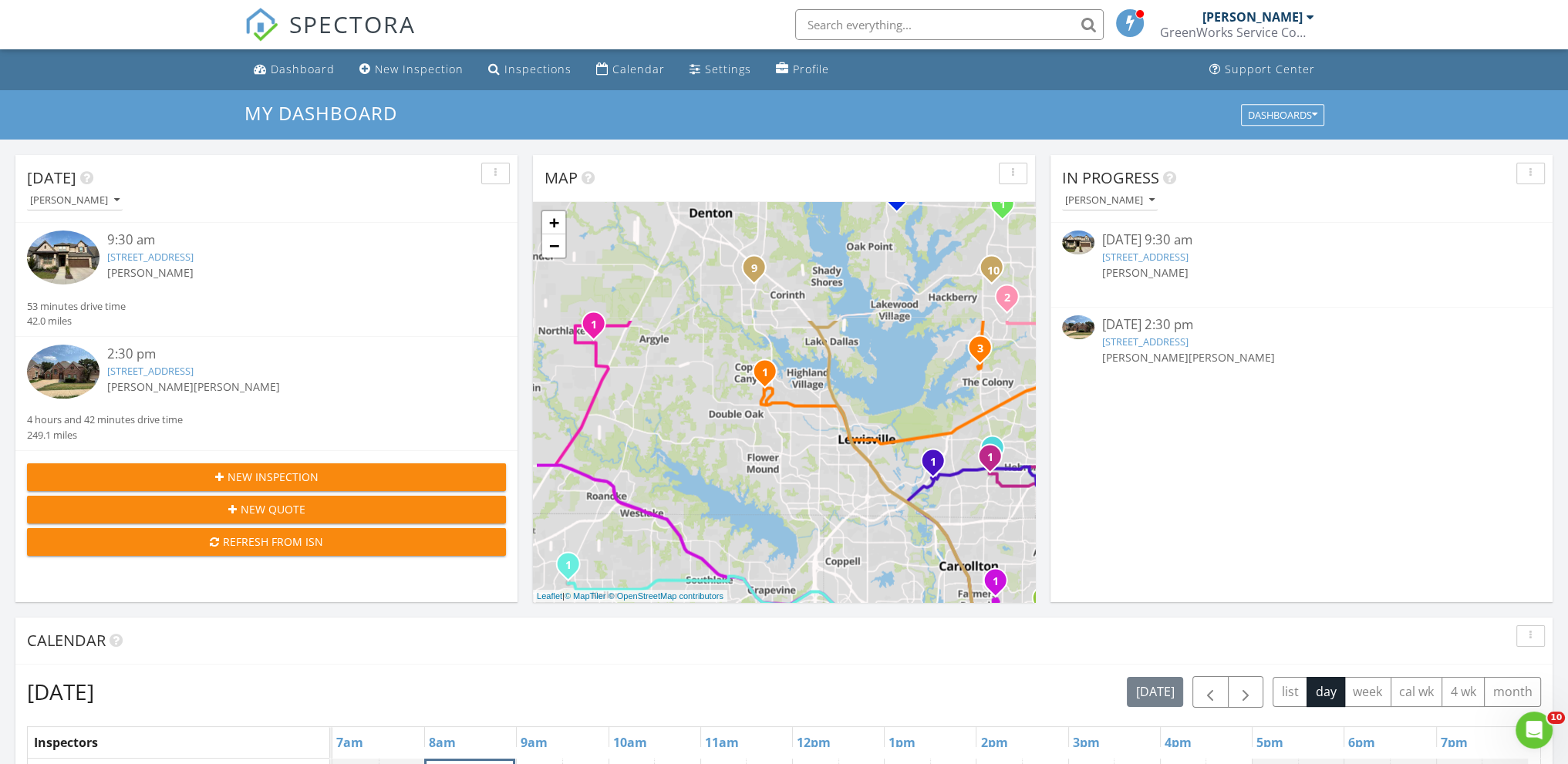
drag, startPoint x: 832, startPoint y: 511, endPoint x: 836, endPoint y: 532, distance: 21.4
click at [836, 532] on div "1 1 1 1 2 1 2 1 1 1 2 1 2 1 1 1 1 1 1 2 3 1 2 1 2 1 2 1 1 2 1 2 1 2 3 4 1 2 3 1…" at bounding box center [784, 402] width 502 height 400
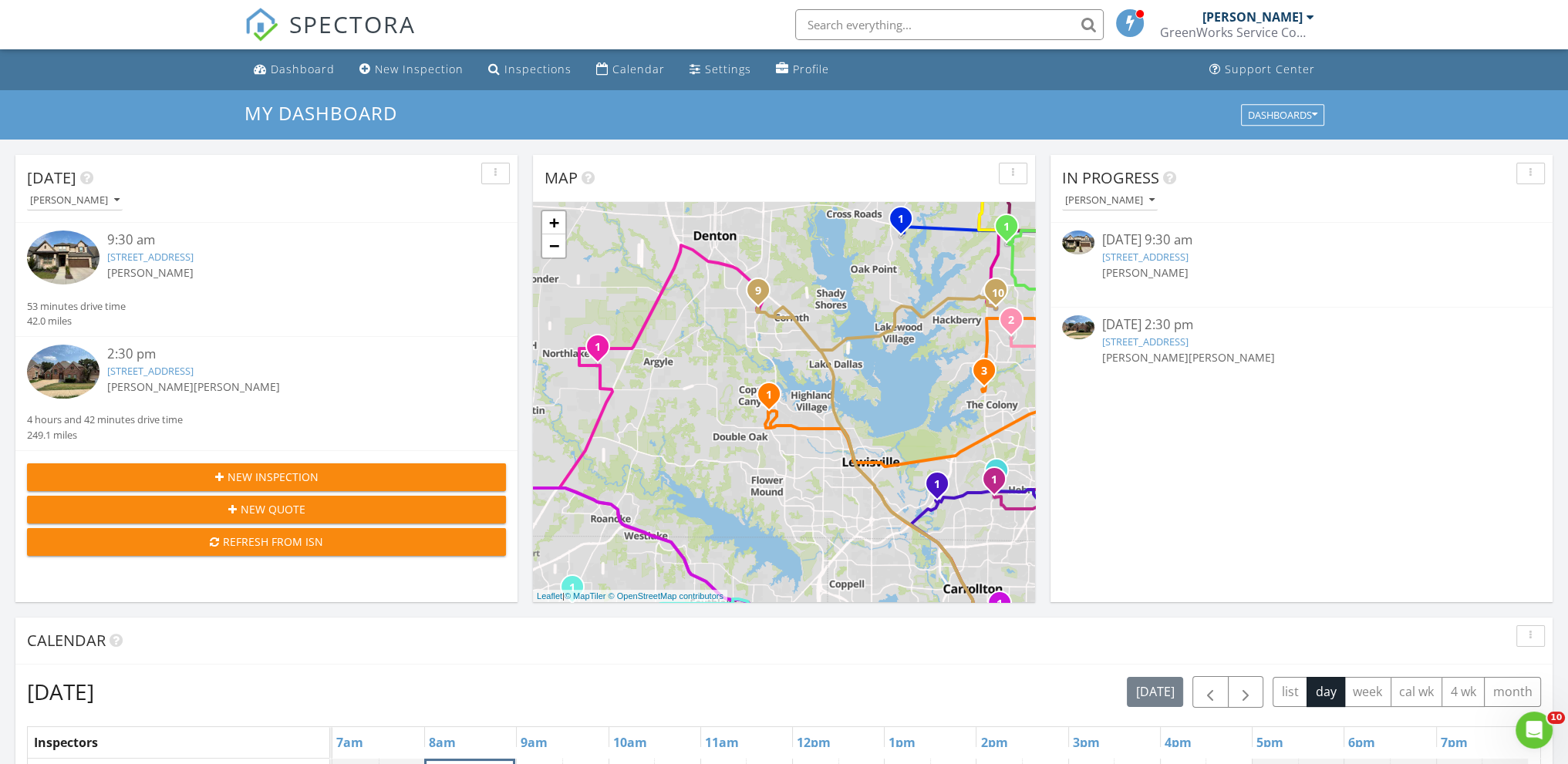
drag, startPoint x: 734, startPoint y: 348, endPoint x: 729, endPoint y: 446, distance: 98.1
click at [732, 445] on div "1 1 1 1 2 1 2 1 1 1 2 1 2 1 1 1 1 1 1 2 3 1 2 1 2 1 2 1 1 2 1 2 1 2 3 4 1 2 3 1…" at bounding box center [784, 402] width 502 height 400
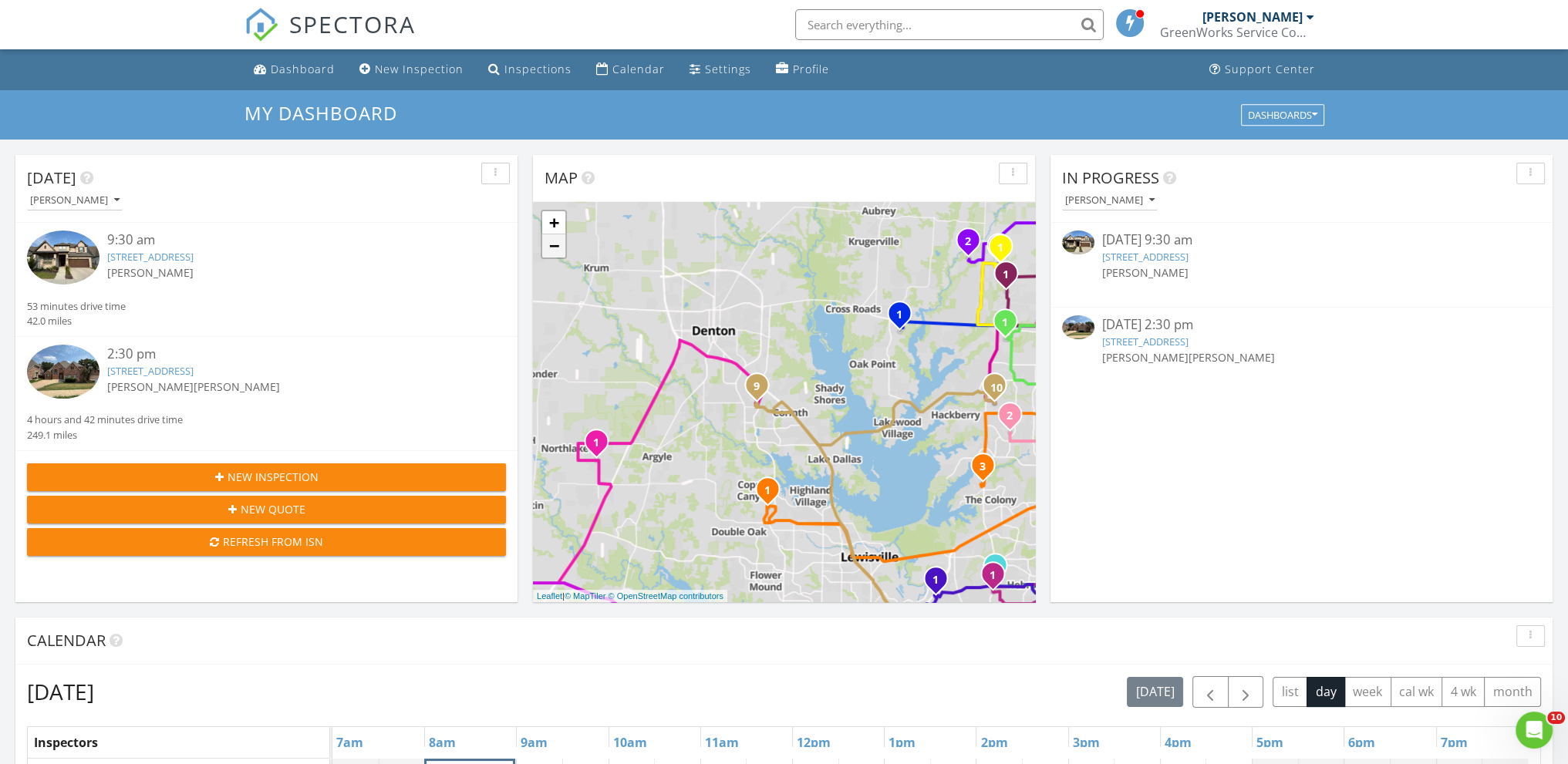
click at [558, 246] on link "−" at bounding box center [553, 245] width 23 height 23
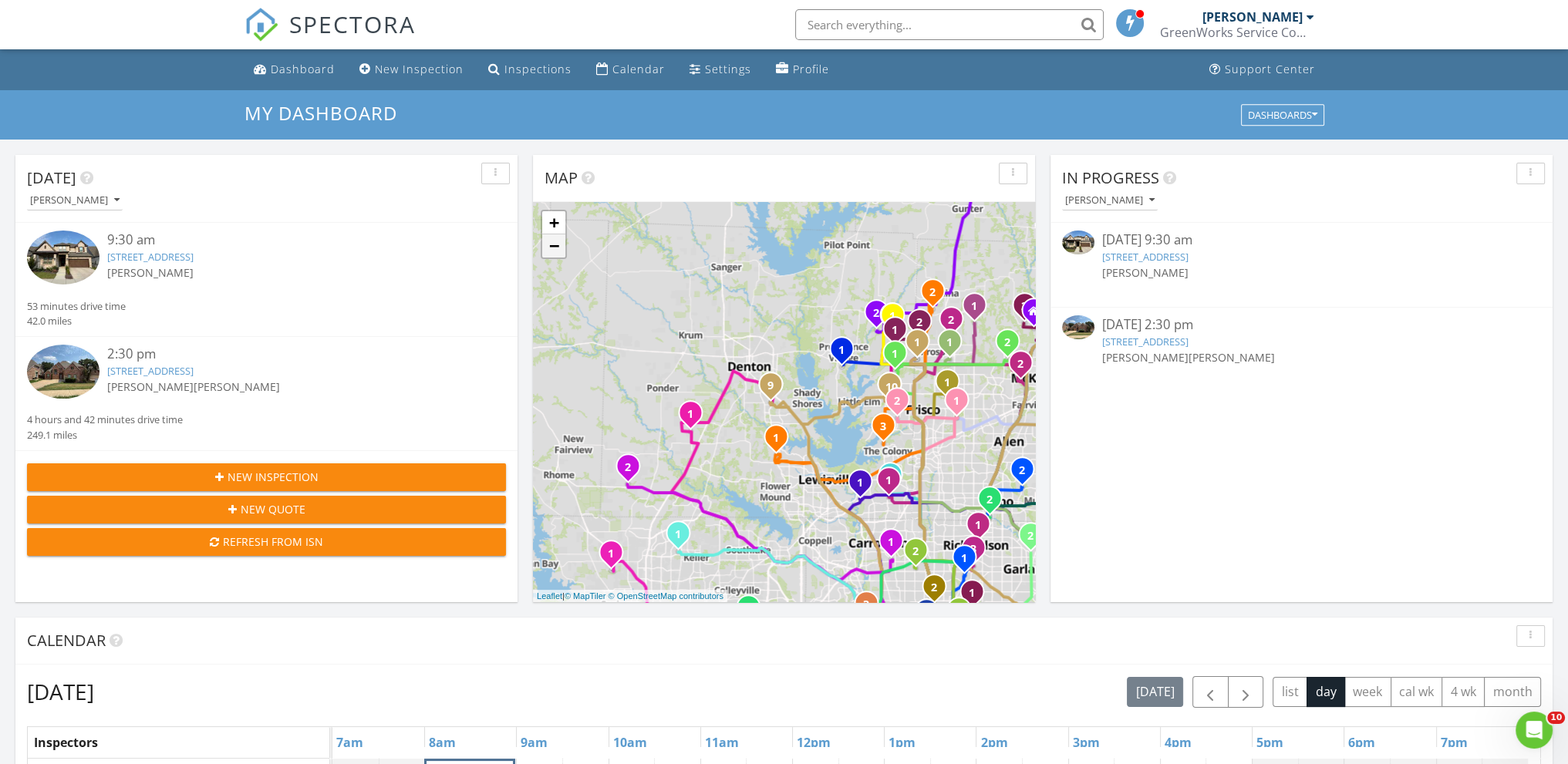
click at [558, 246] on link "−" at bounding box center [553, 245] width 23 height 23
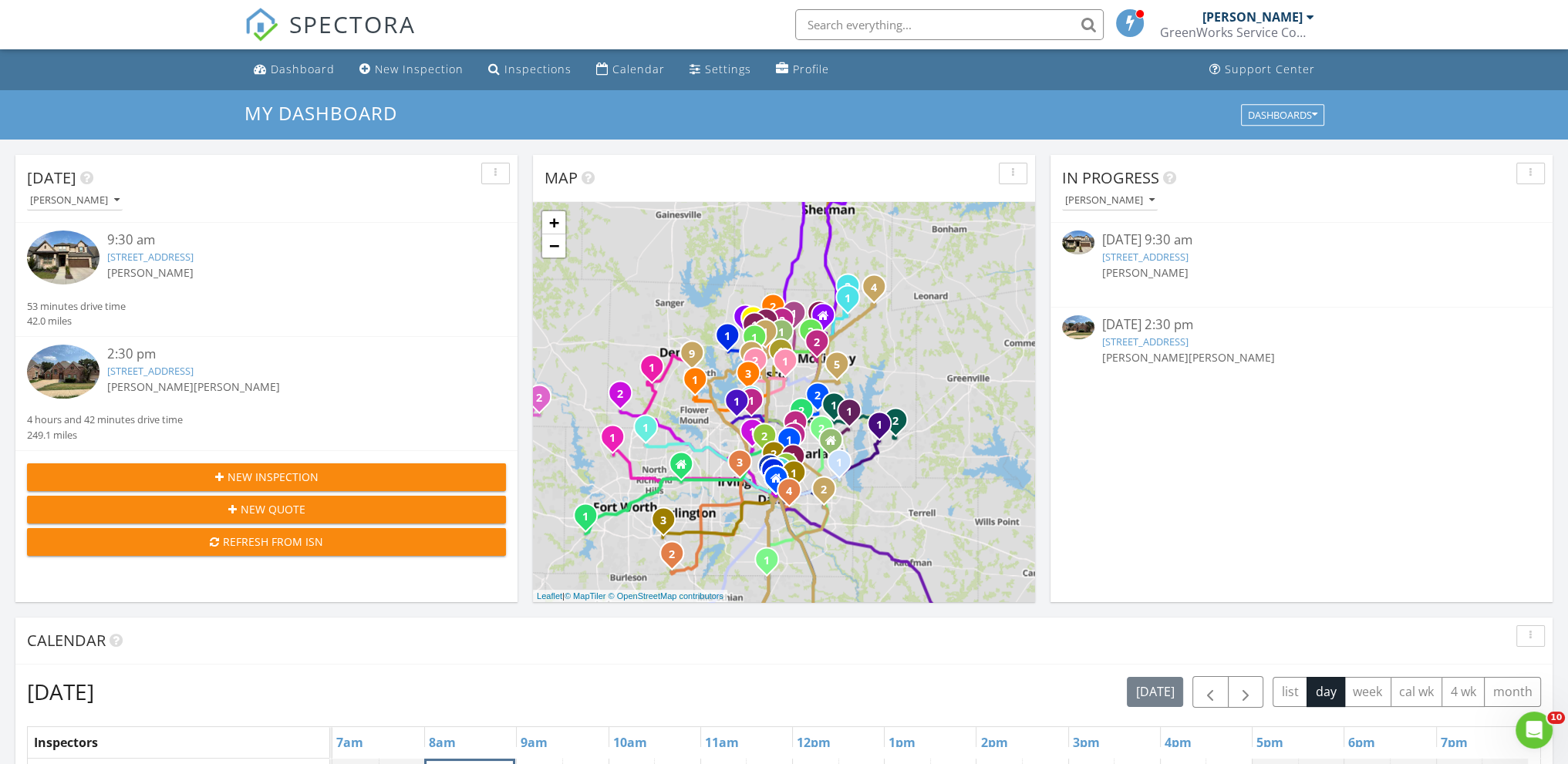
drag, startPoint x: 725, startPoint y: 312, endPoint x: 636, endPoint y: 280, distance: 94.6
click at [636, 280] on div "1 1 1 1 2 1 2 1 1 1 2 1 2 1 1 1 1 1 1 2 3 1 2 1 2 1 2 1 1 2 1 2 1 2 3 4 1 2 3 1…" at bounding box center [784, 402] width 502 height 400
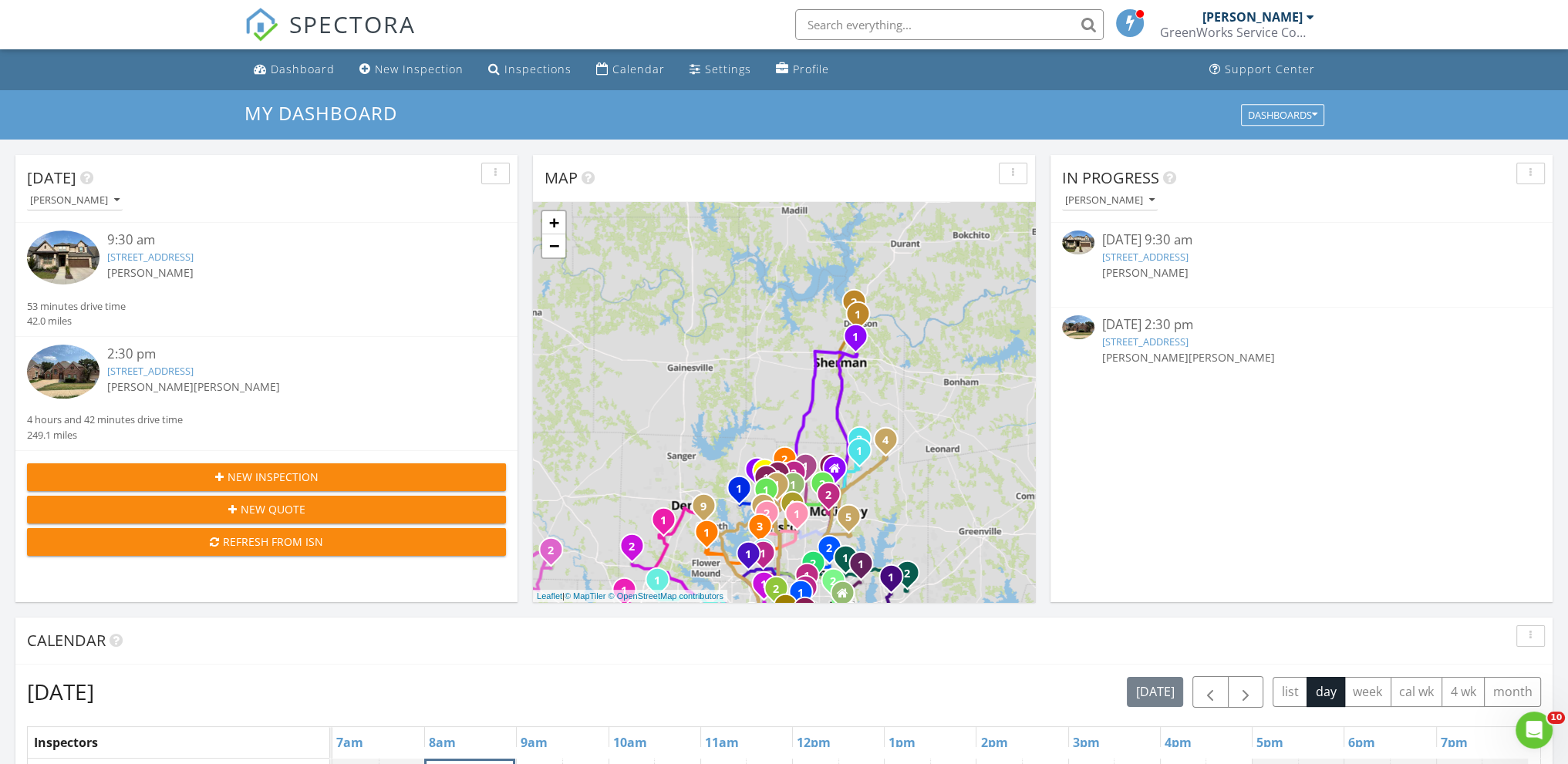
drag, startPoint x: 664, startPoint y: 265, endPoint x: 675, endPoint y: 422, distance: 157.4
click at [675, 422] on div "1 1 1 1 2 1 2 1 1 1 2 1 2 1 1 1 1 1 1 2 3 1 2 1 2 1 2 1 1 2 1 2 1 2 3 4 1 2 3 1…" at bounding box center [784, 402] width 502 height 400
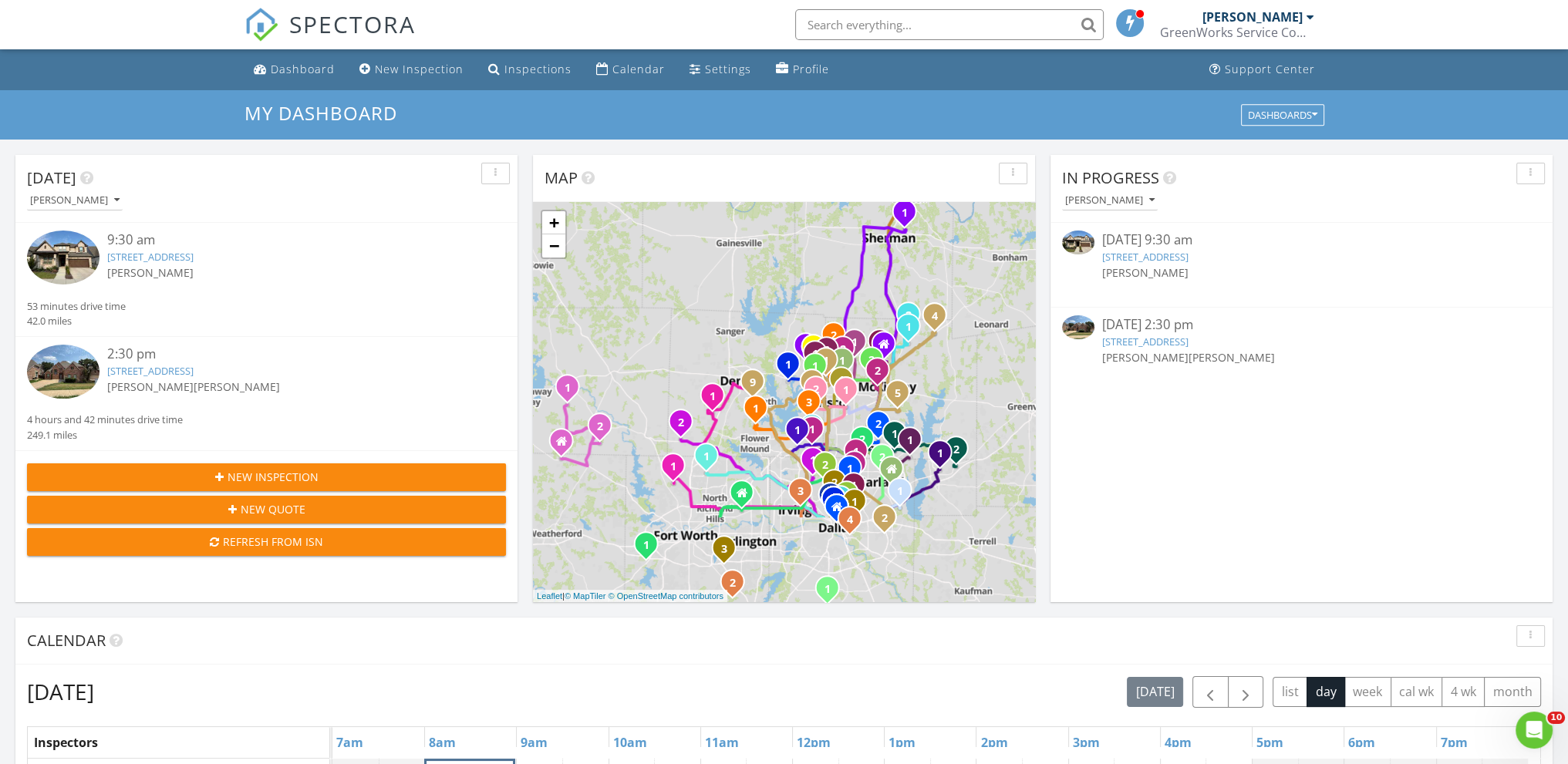
drag, startPoint x: 718, startPoint y: 401, endPoint x: 760, endPoint y: 277, distance: 130.9
click at [767, 276] on div "1 1 1 1 2 1 2 1 1 1 2 1 2 1 1 1 1 1 1 2 3 1 2 1 2 1 2 1 1 2 1 2 1 2 3 4 1 2 3 1…" at bounding box center [784, 402] width 502 height 400
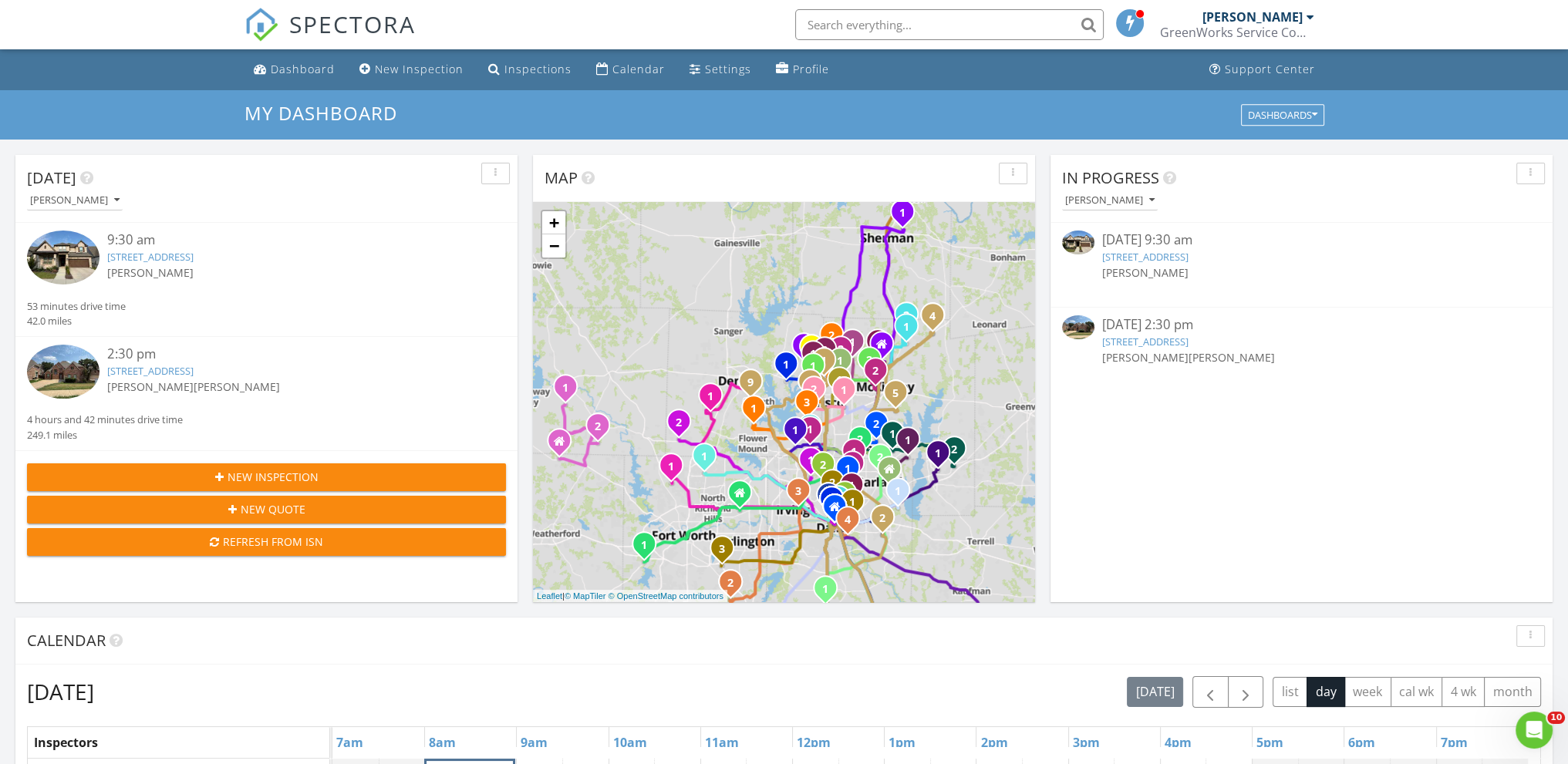
click at [193, 252] on link "[STREET_ADDRESS]" at bounding box center [150, 257] width 87 height 14
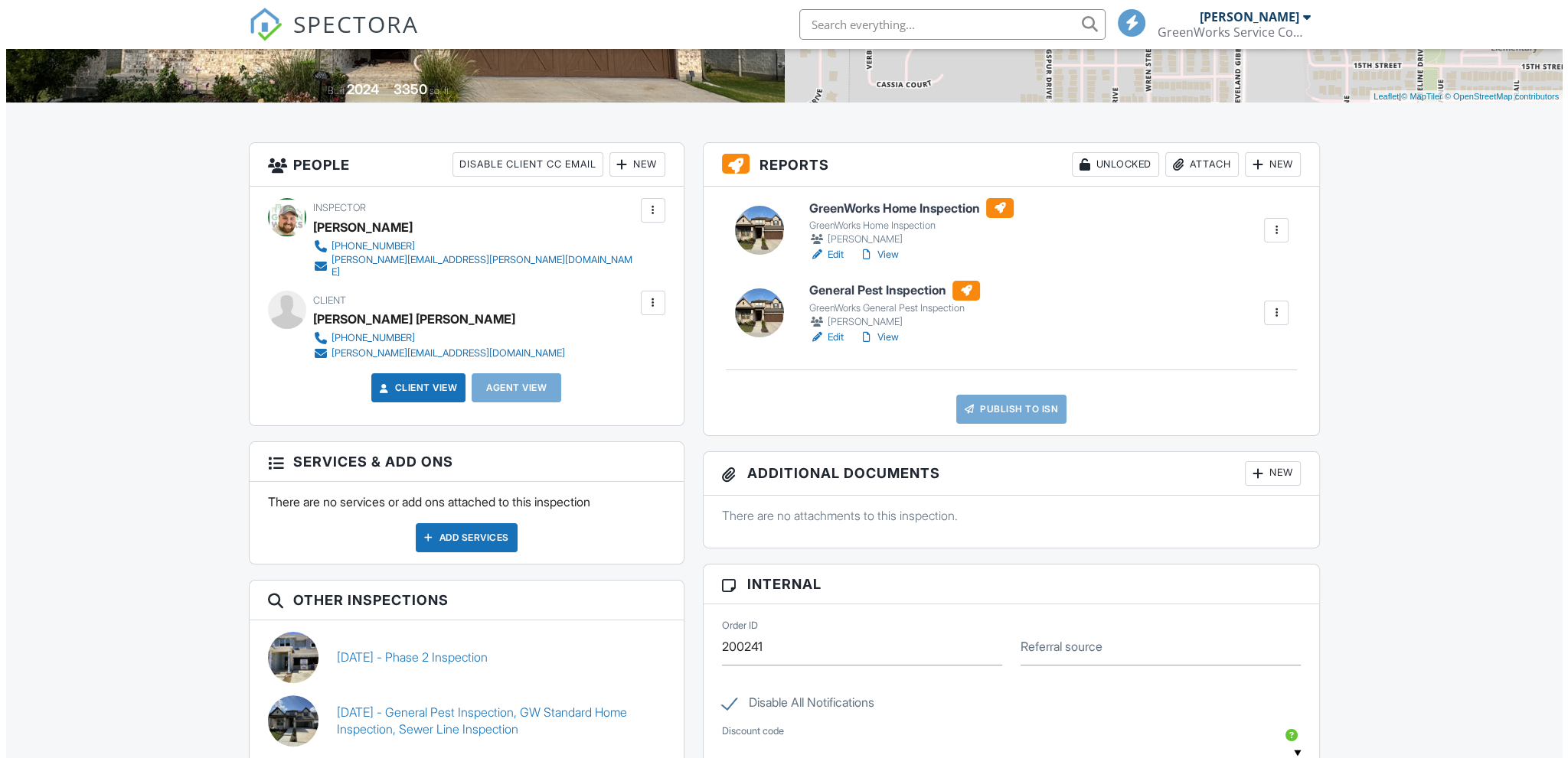
scroll to position [306, 0]
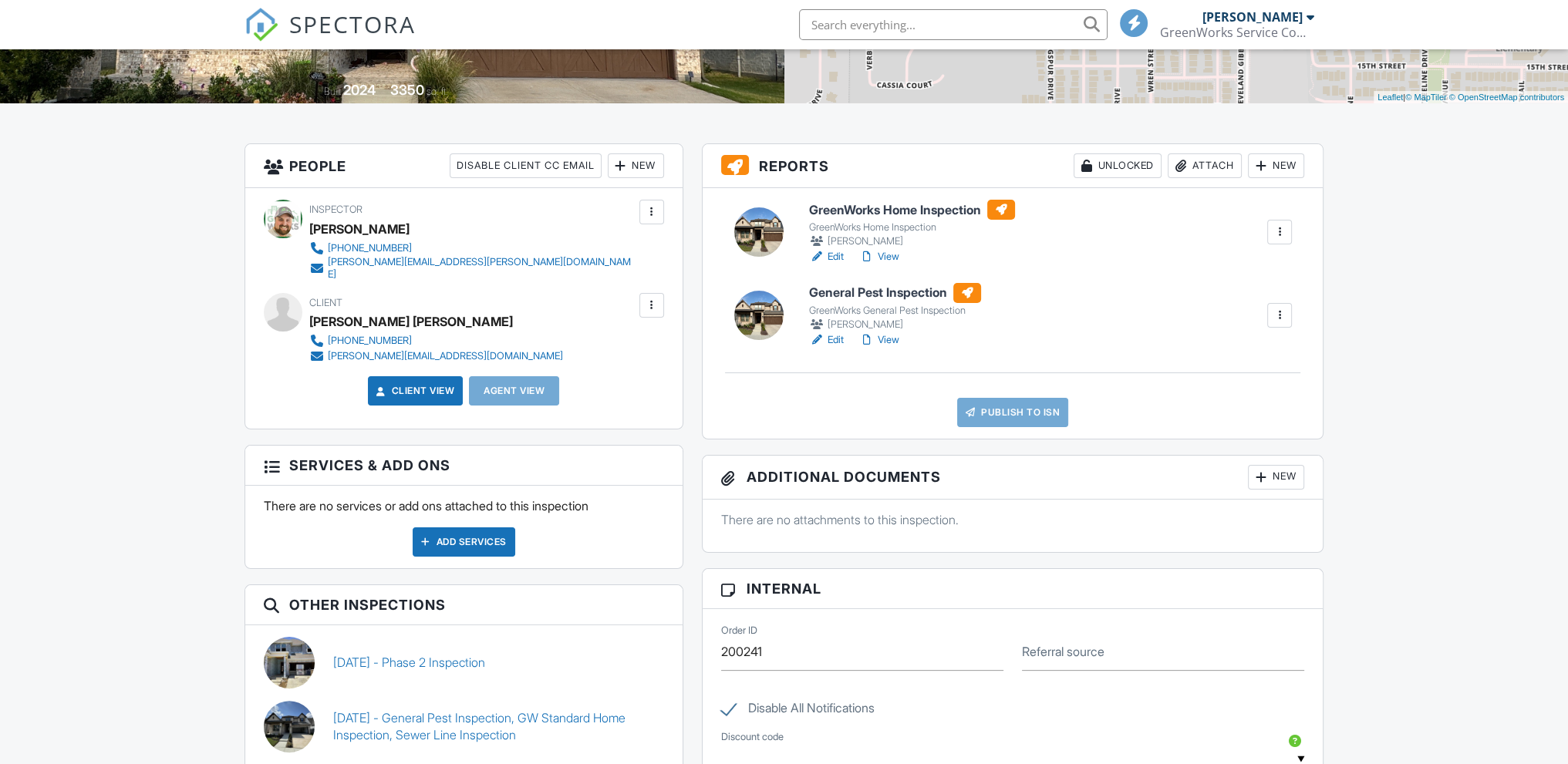
click at [1270, 171] on div "New" at bounding box center [1276, 165] width 57 height 25
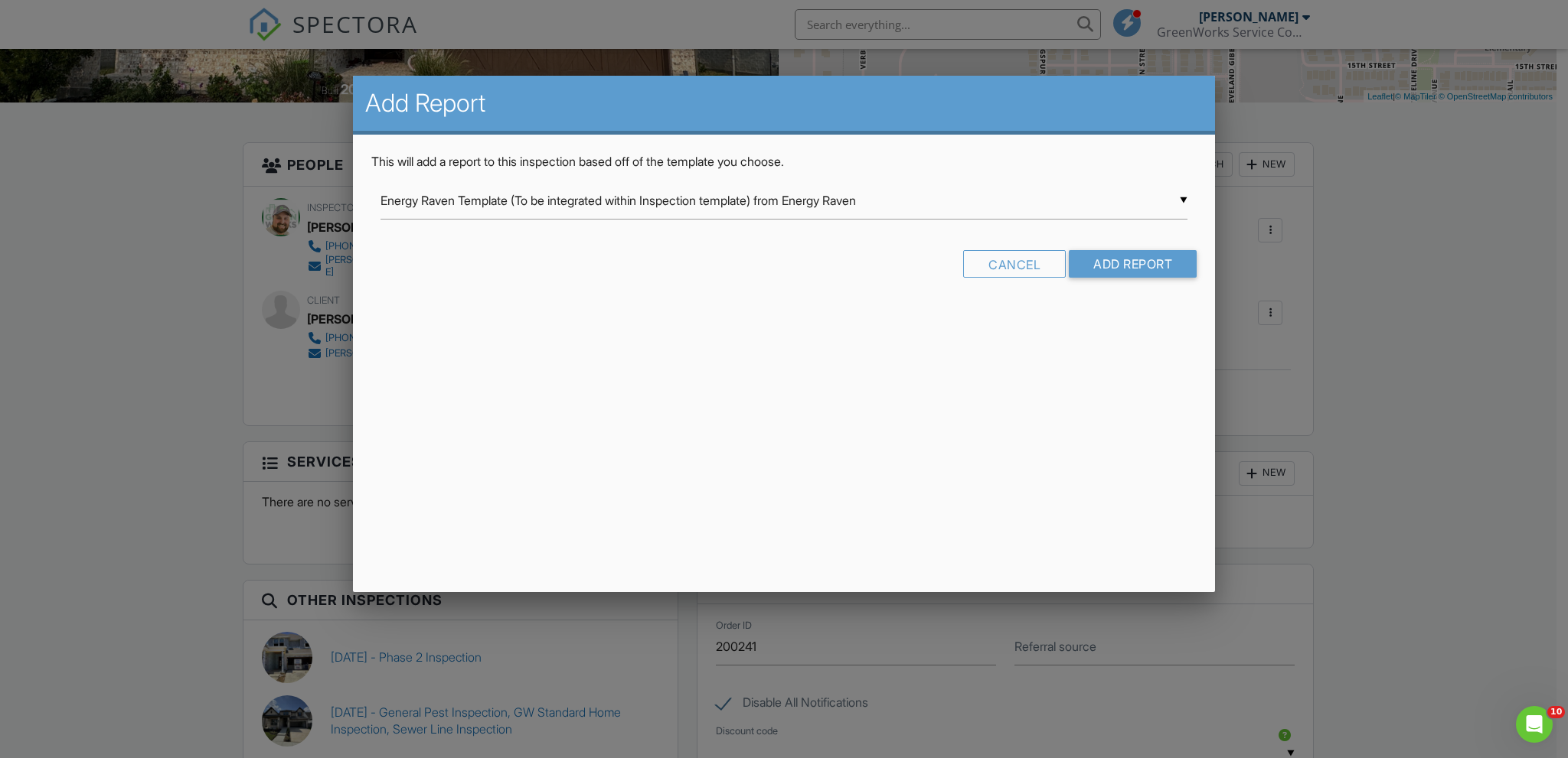
scroll to position [0, 0]
click at [1182, 202] on div "▼ Energy Raven Template (To be integrated within Inspection template) from Ener…" at bounding box center [784, 201] width 807 height 38
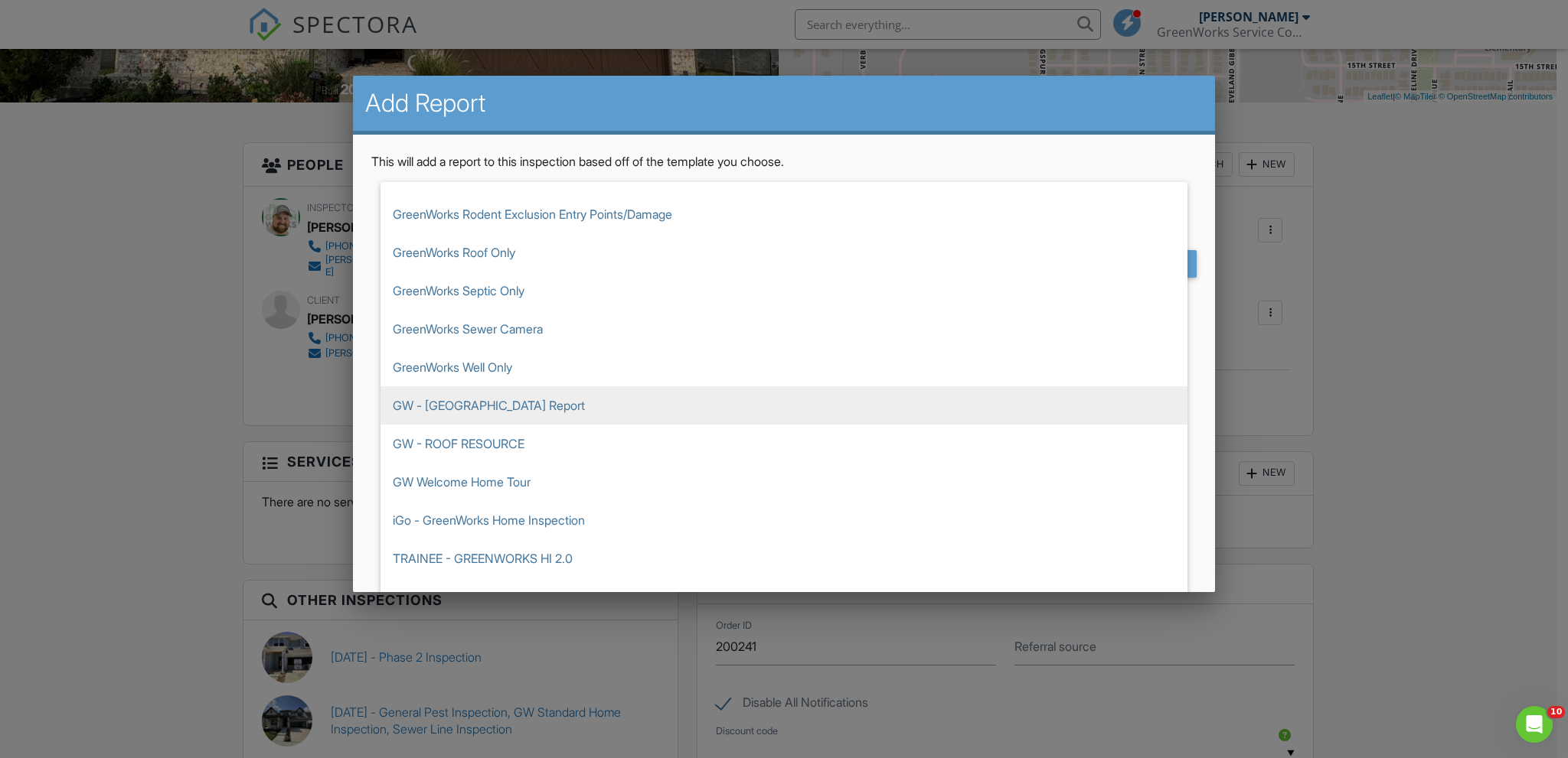
scroll to position [2601, 0]
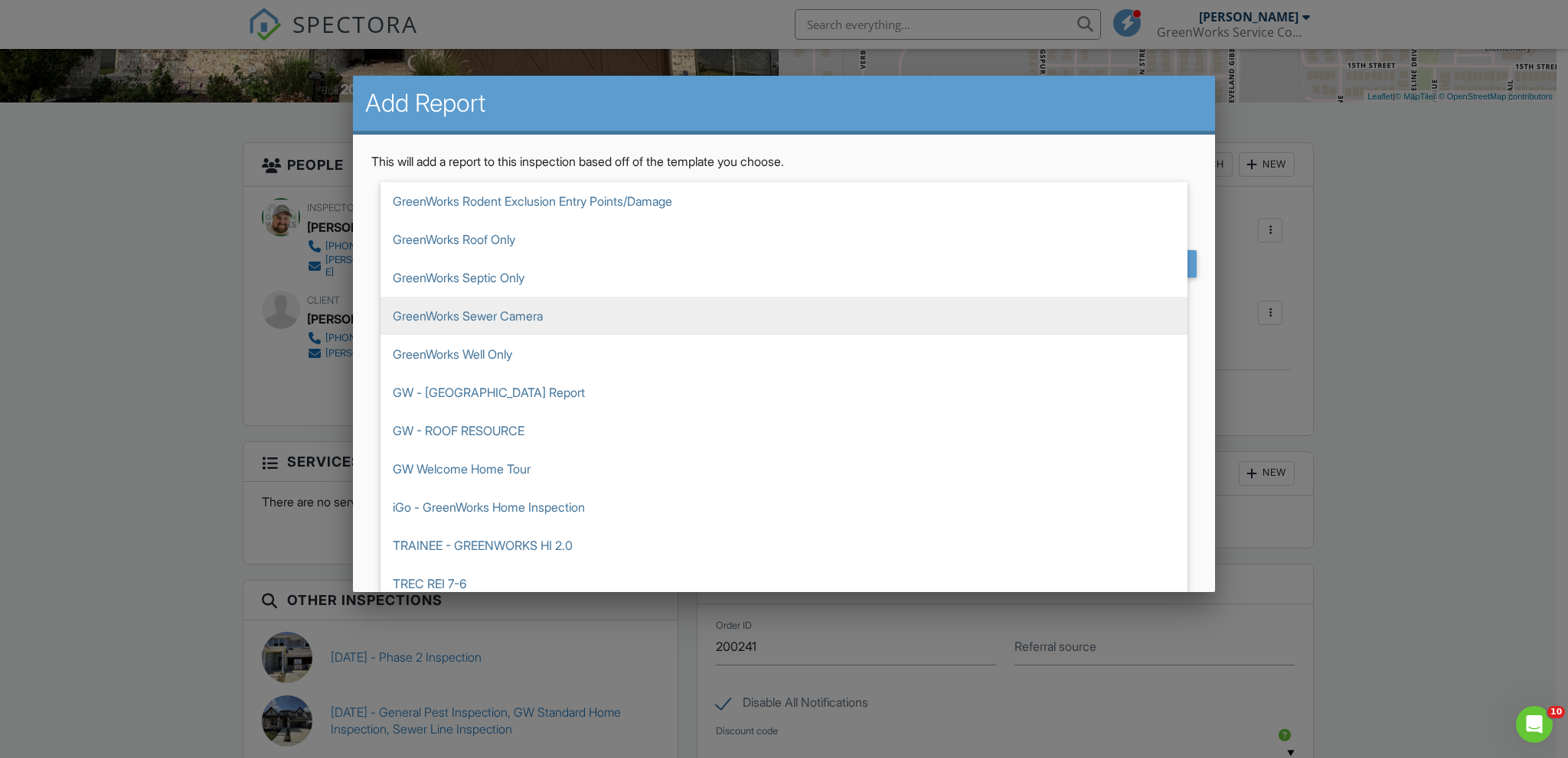
click at [538, 311] on span "GreenWorks Sewer Camera" at bounding box center [784, 315] width 807 height 39
type input "GreenWorks Sewer Camera"
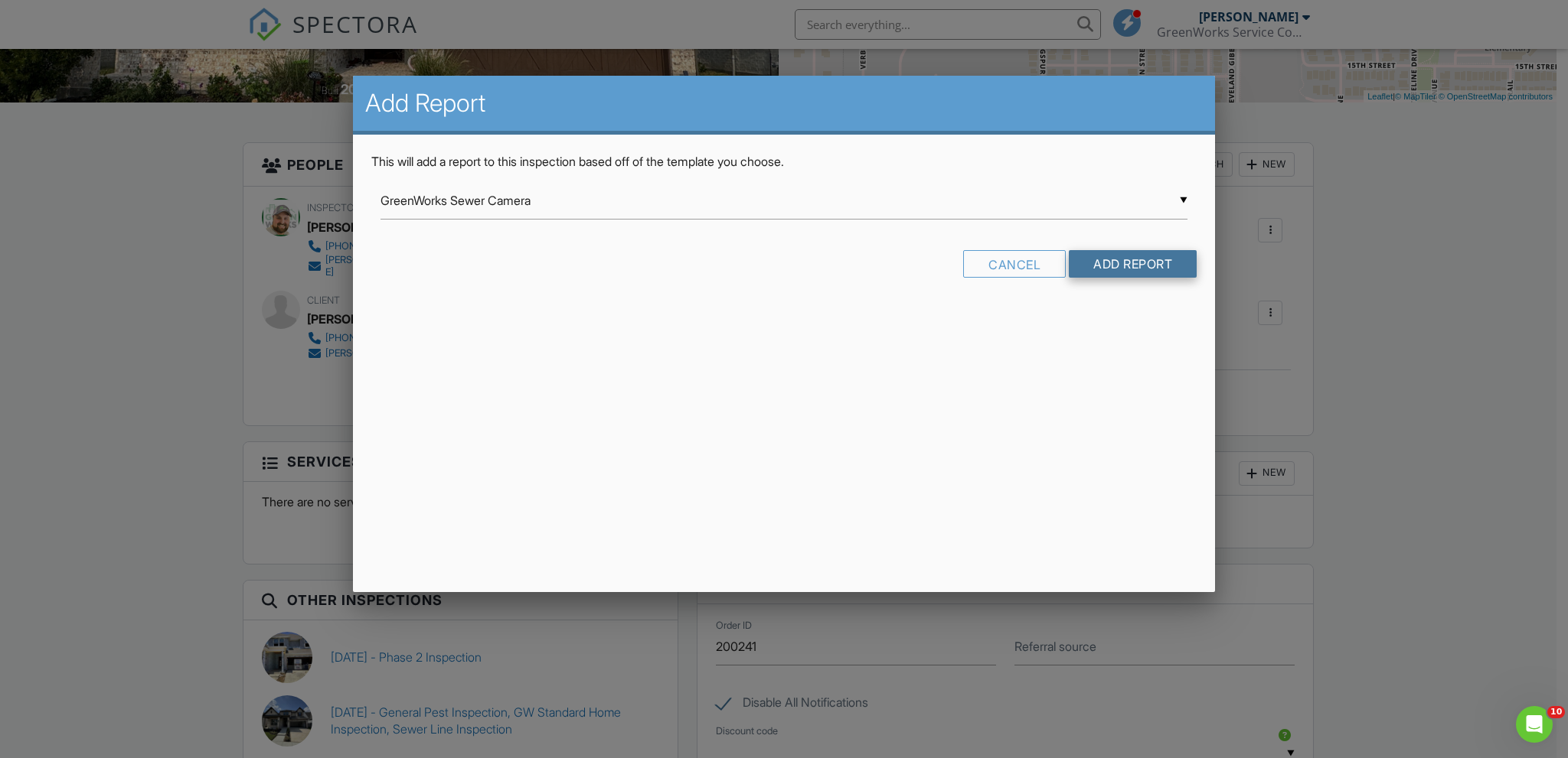
click at [1124, 267] on input "Add Report" at bounding box center [1132, 264] width 128 height 28
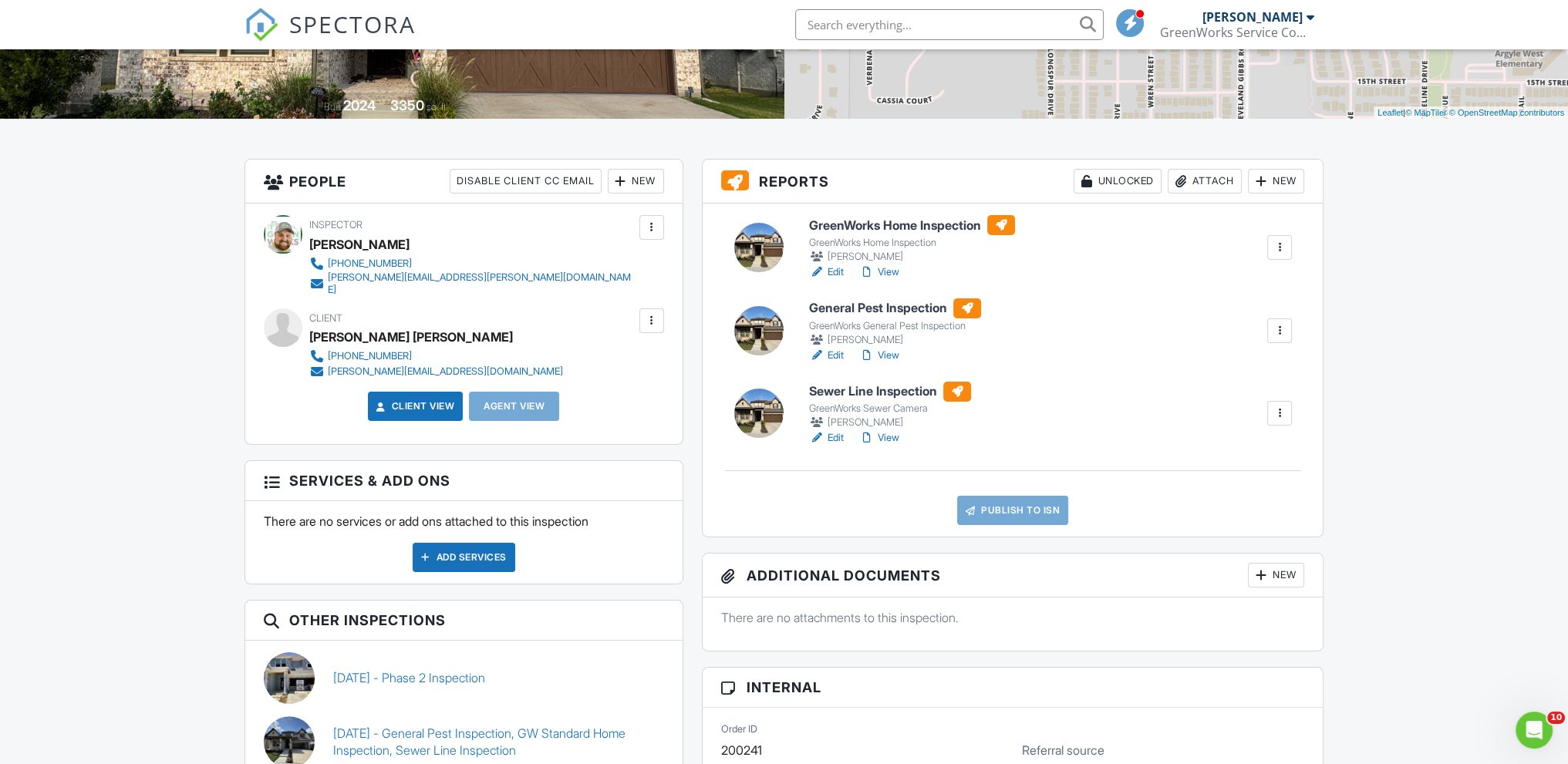
scroll to position [231, 0]
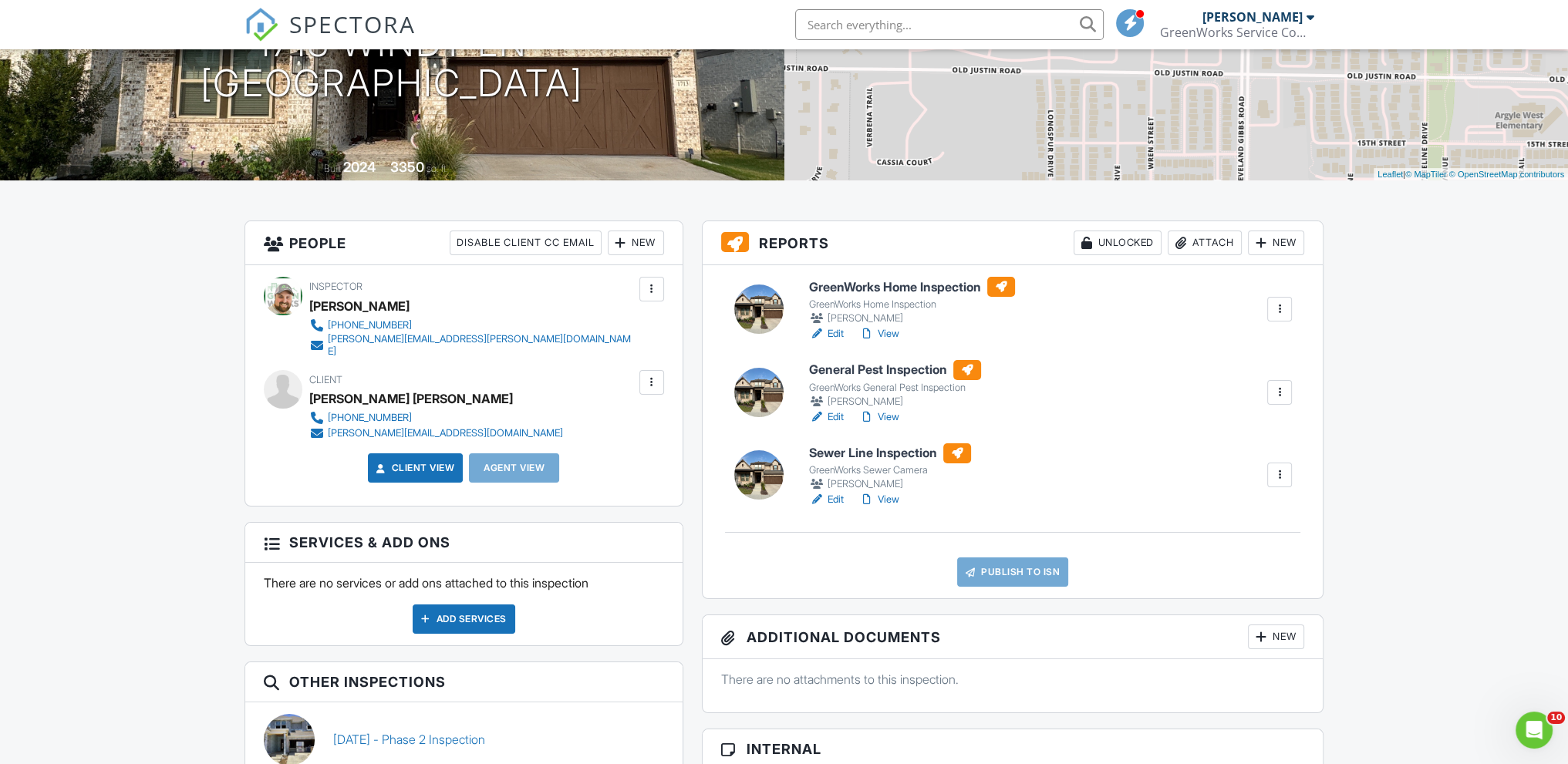
click at [919, 452] on h6 "Sewer Line Inspection" at bounding box center [890, 453] width 162 height 20
